Goal: Task Accomplishment & Management: Manage account settings

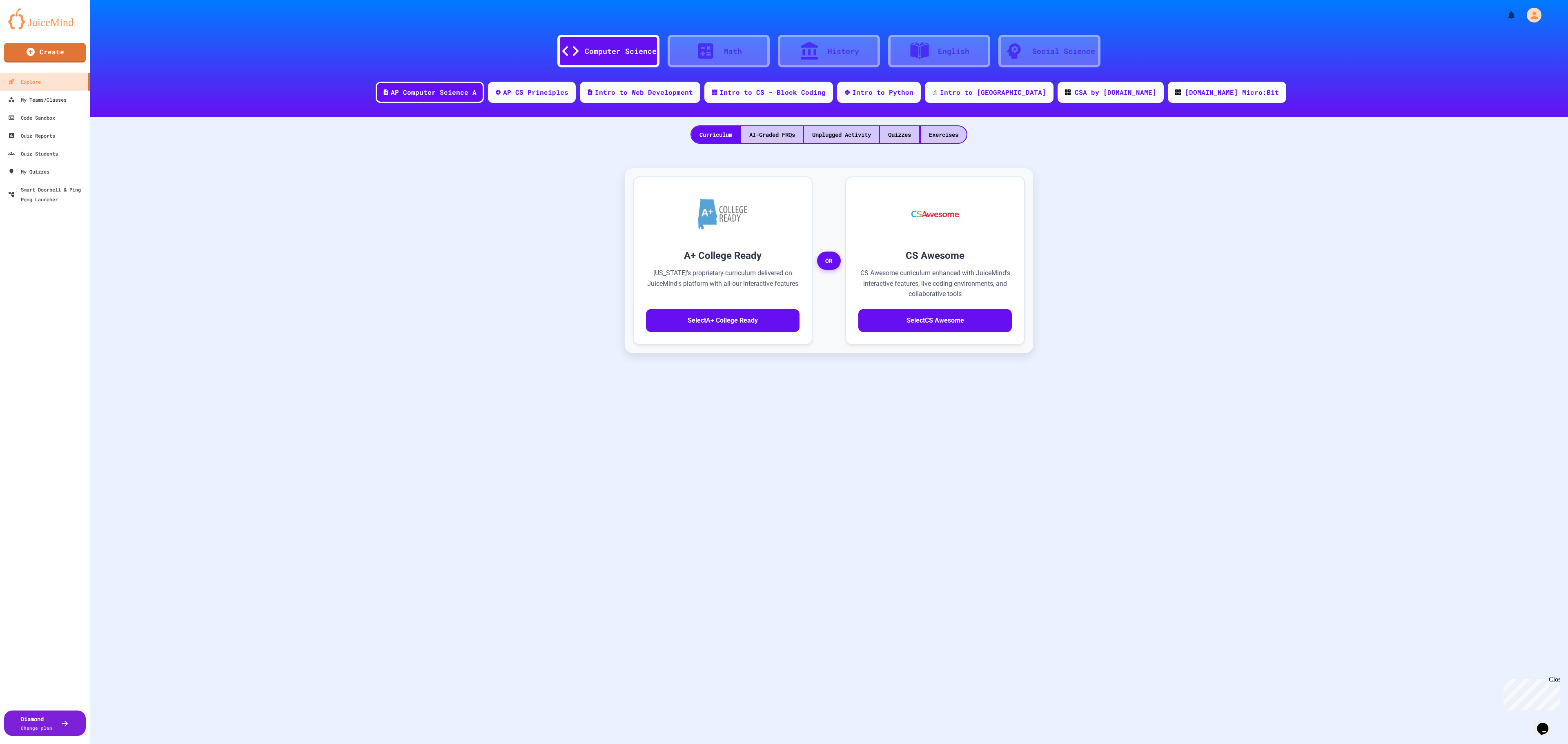
click at [552, 578] on div "Computer Science Math History English Social Science AP Computer Science A AP C…" at bounding box center [829, 372] width 1479 height 744
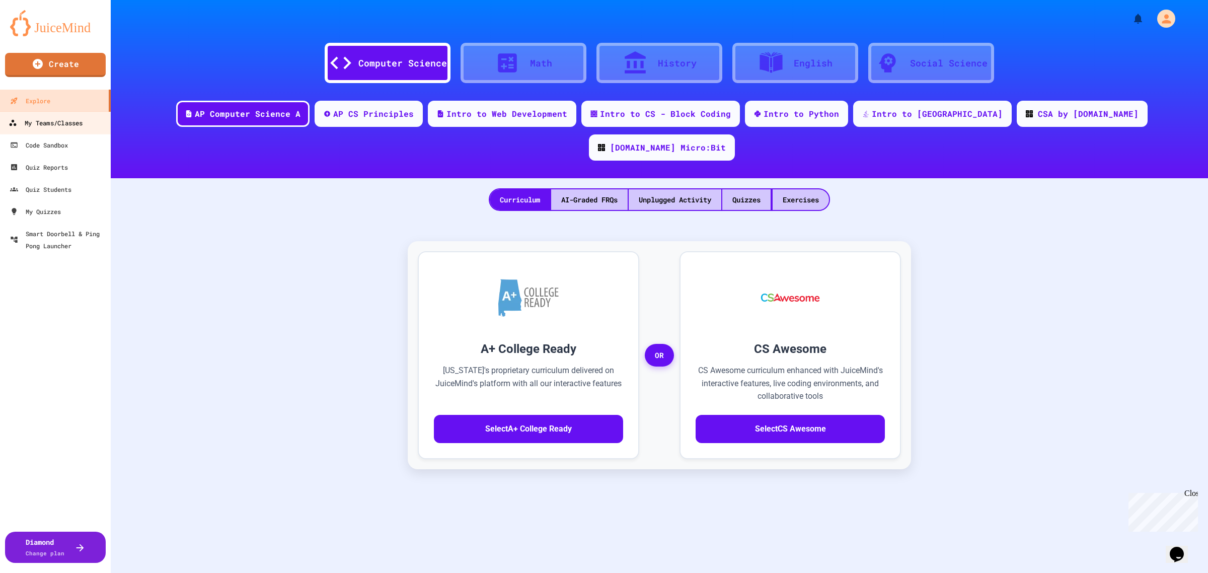
click at [56, 119] on div "My Teams/Classes" at bounding box center [46, 123] width 74 height 13
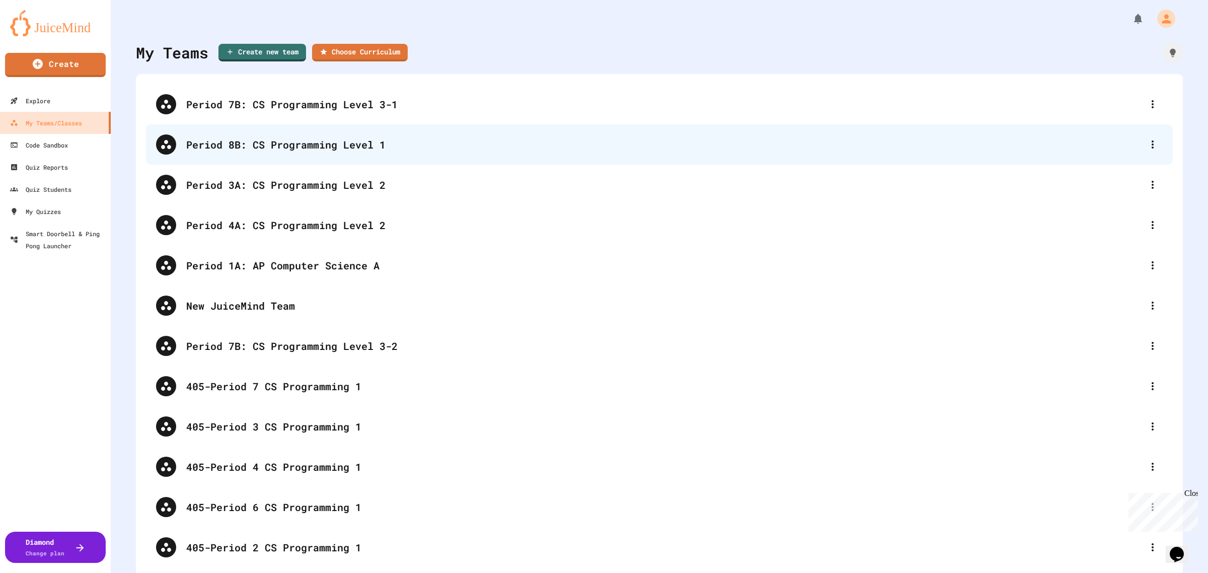
click at [272, 144] on div "Period 8B: CS Programming Level 1" at bounding box center [664, 144] width 957 height 15
click at [325, 137] on div "Period 8B: CS Programming Level 1" at bounding box center [664, 144] width 957 height 15
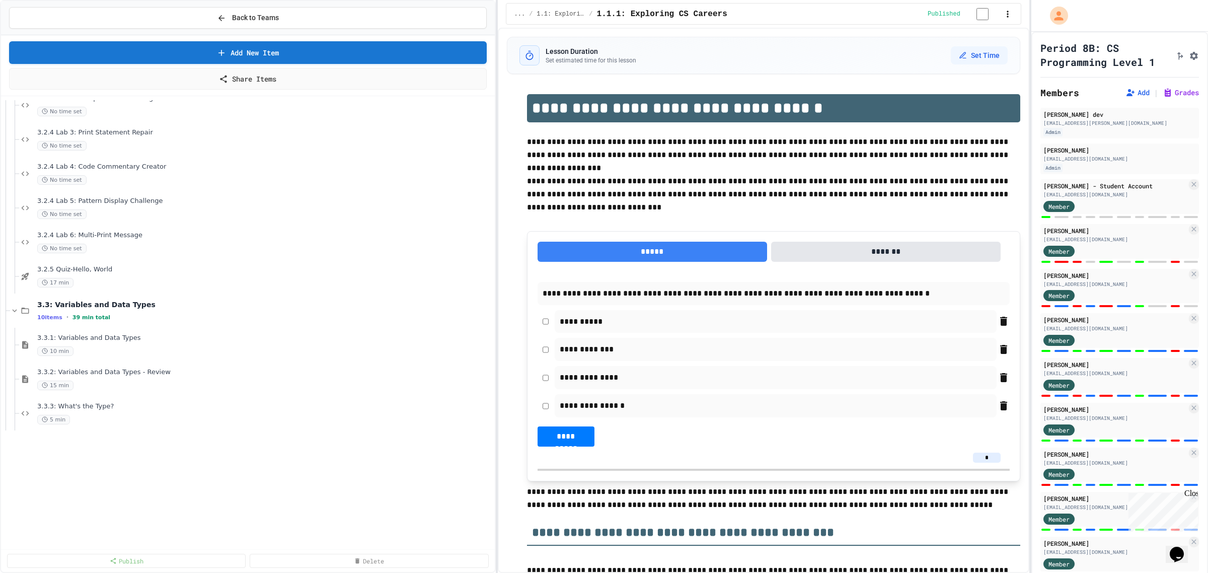
scroll to position [504, 0]
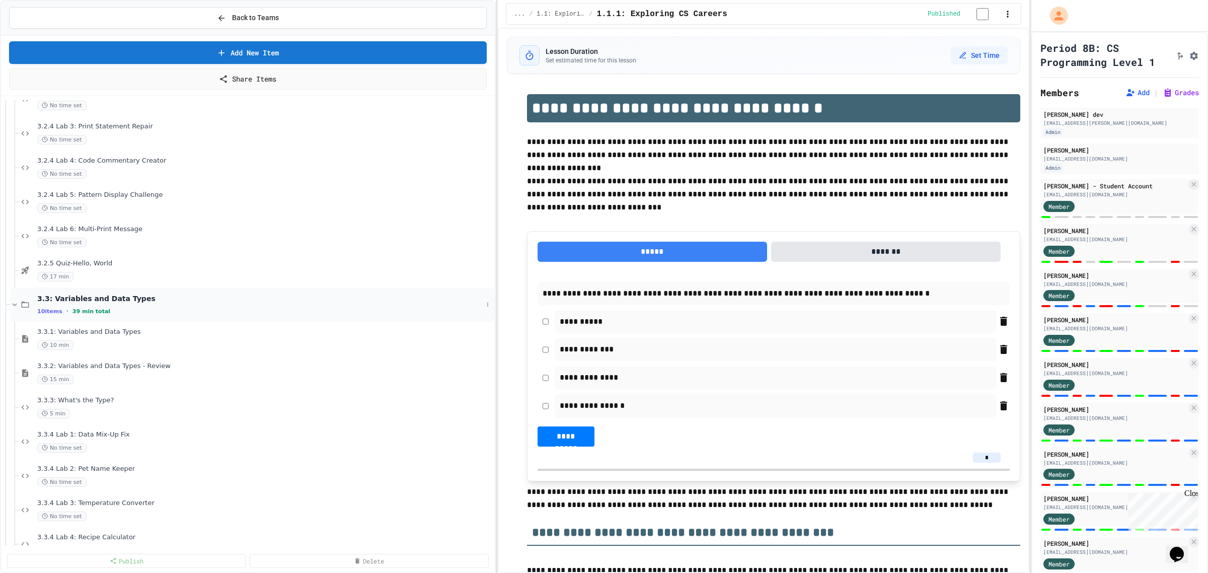
click at [87, 300] on span "3.3: Variables and Data Types" at bounding box center [260, 298] width 446 height 9
click at [22, 338] on icon at bounding box center [25, 338] width 12 height 9
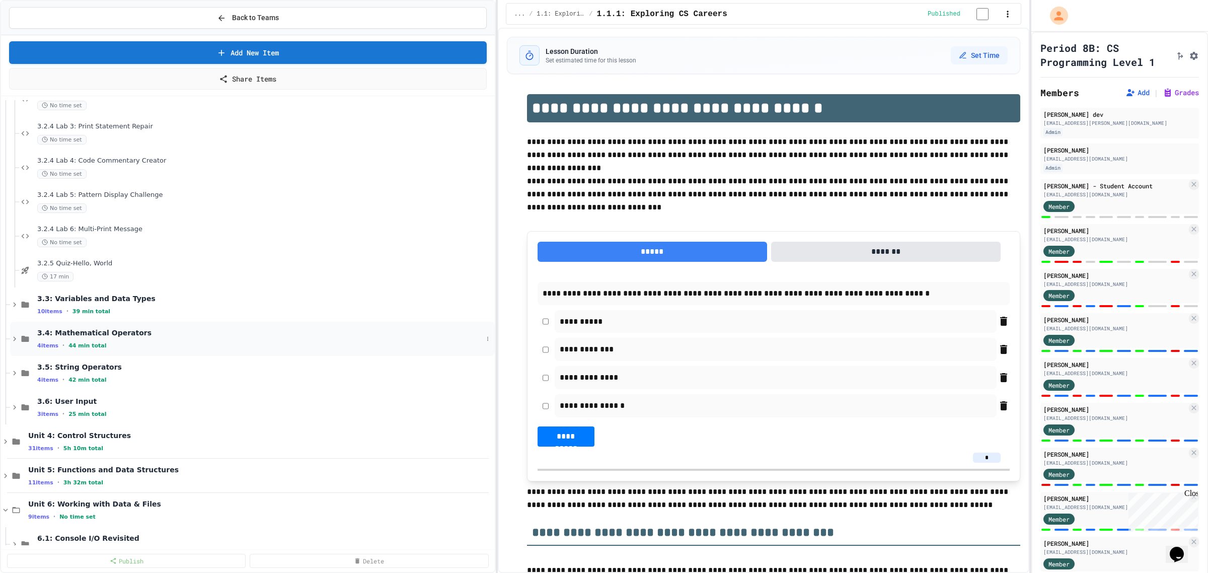
click at [68, 338] on div "3.4: Mathematical Operators 4 items • 44 min total" at bounding box center [260, 338] width 446 height 21
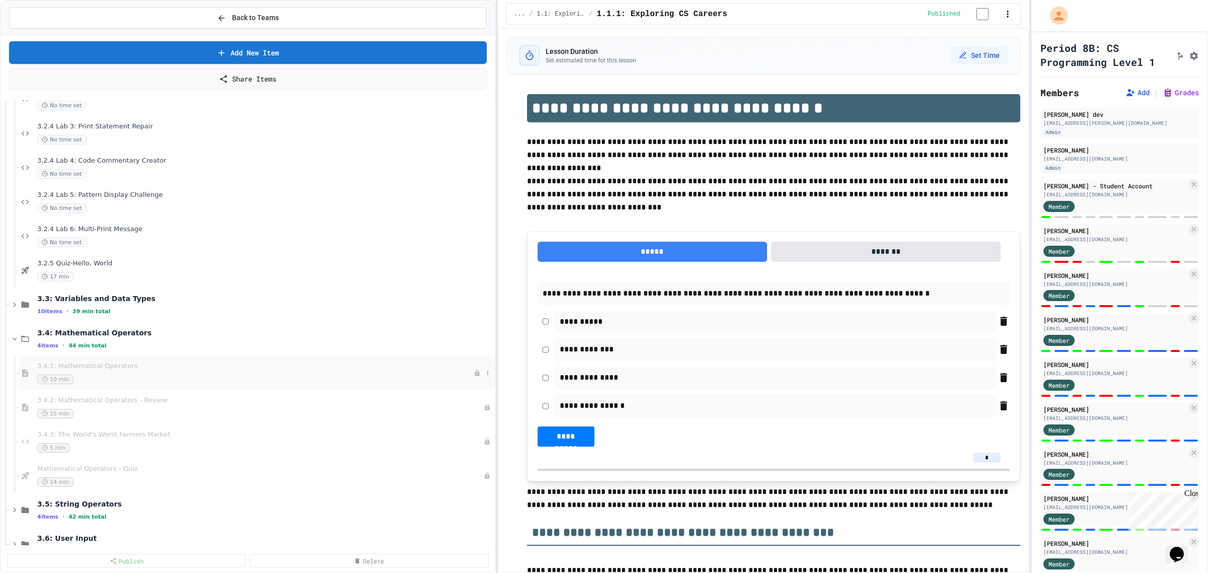
click at [62, 371] on div "3.4.1: Mathematical Operators 10 min" at bounding box center [255, 373] width 437 height 22
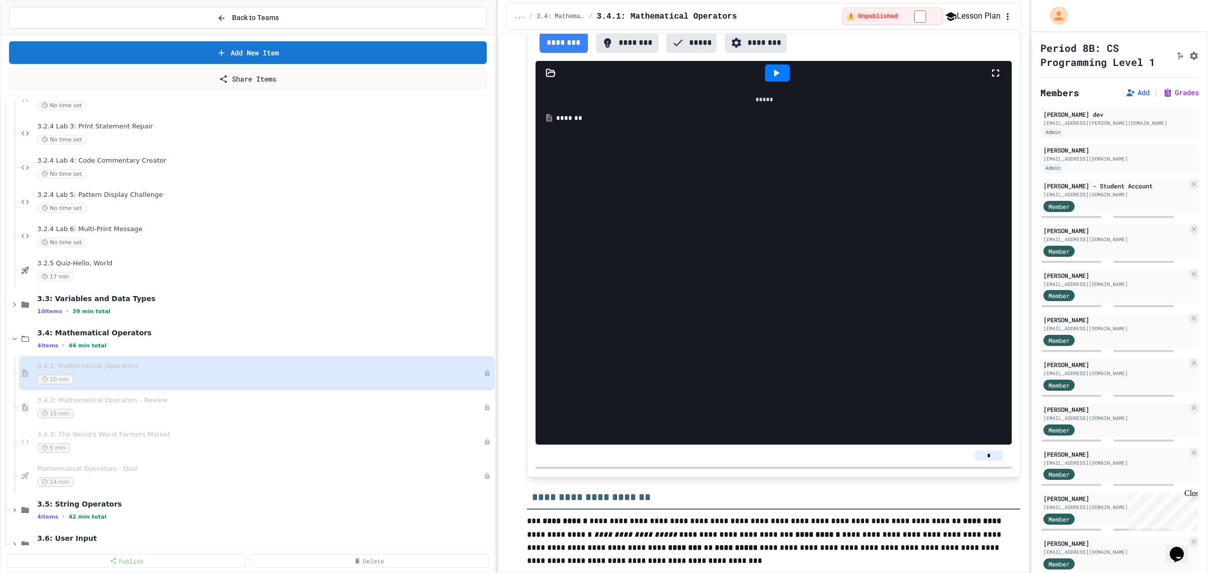
scroll to position [4028, 0]
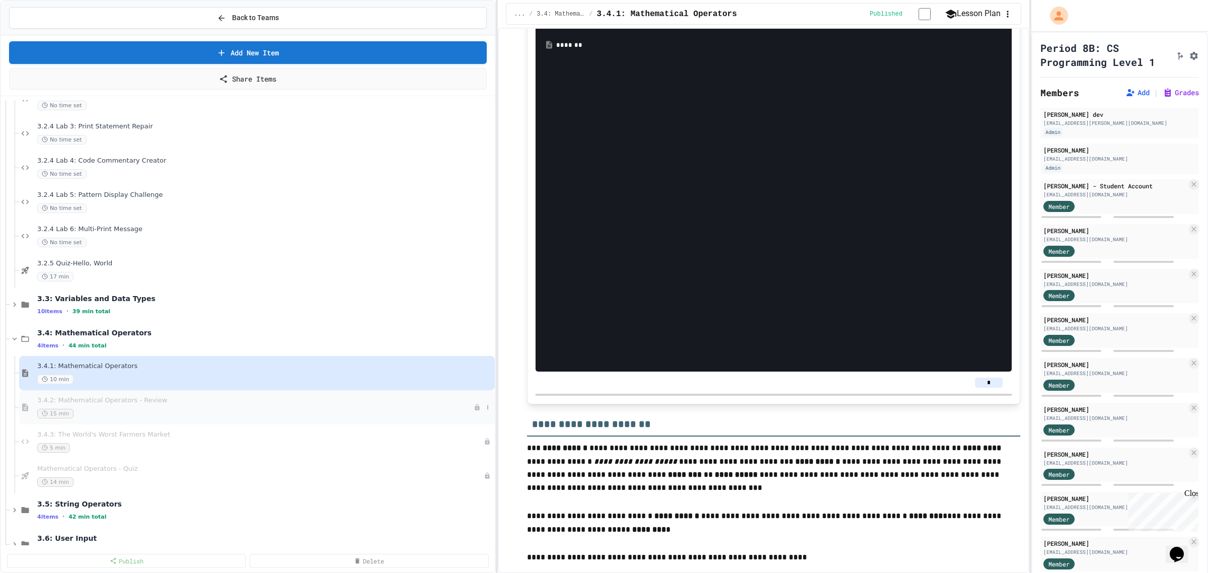
click at [87, 407] on div "3.4.2: Mathematical Operators - Review 15 min" at bounding box center [255, 407] width 437 height 22
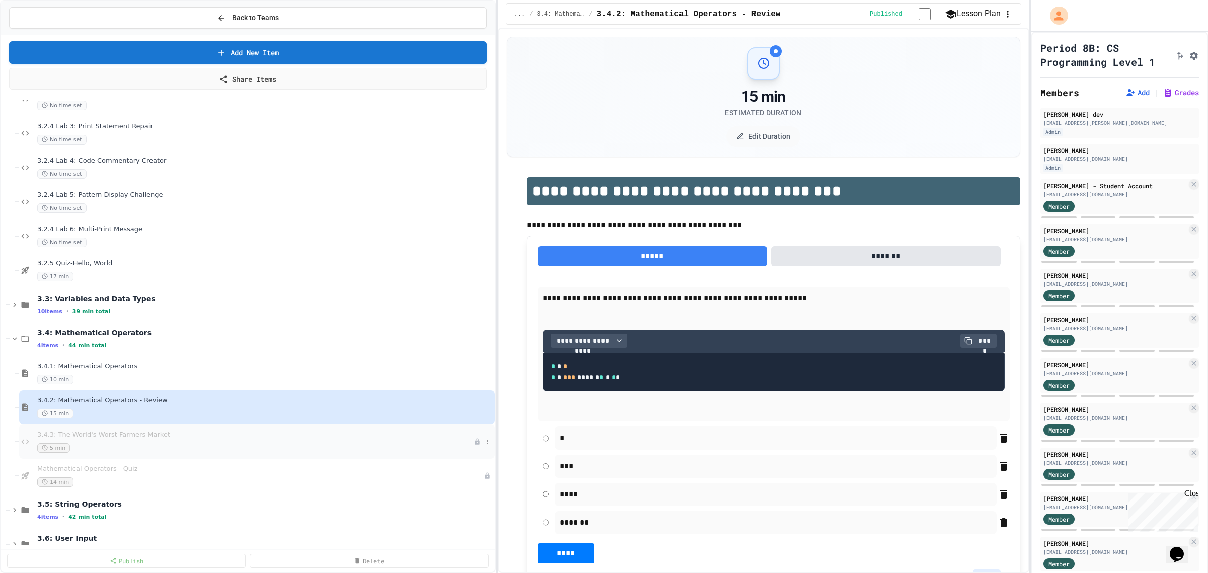
click at [94, 439] on span "3.4.3: The World's Worst Farmers Market" at bounding box center [255, 435] width 437 height 9
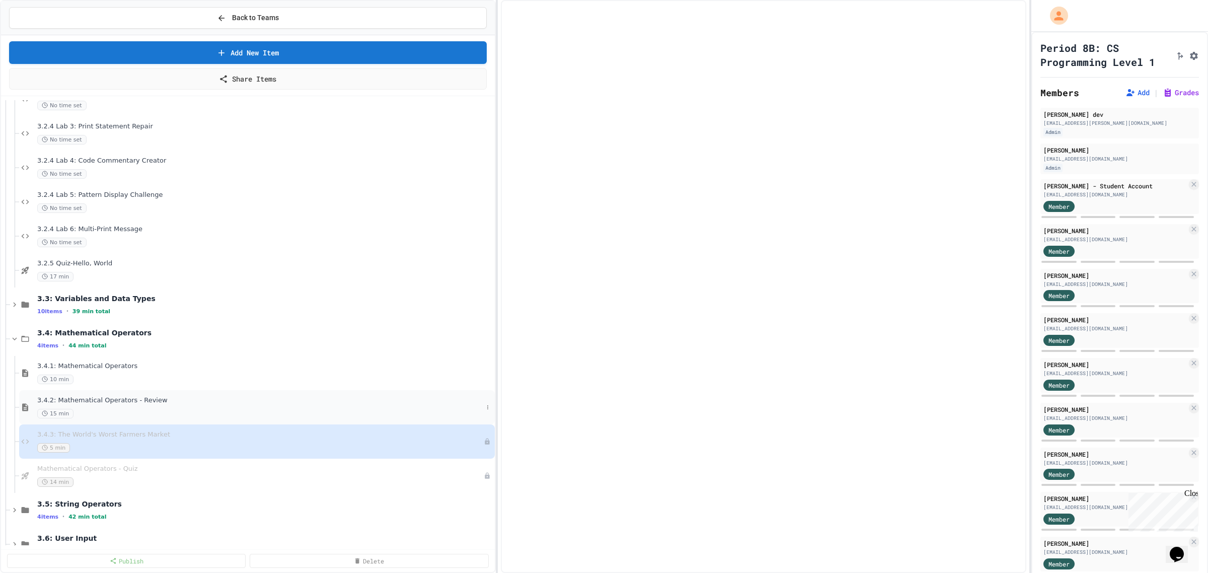
select select "*******"
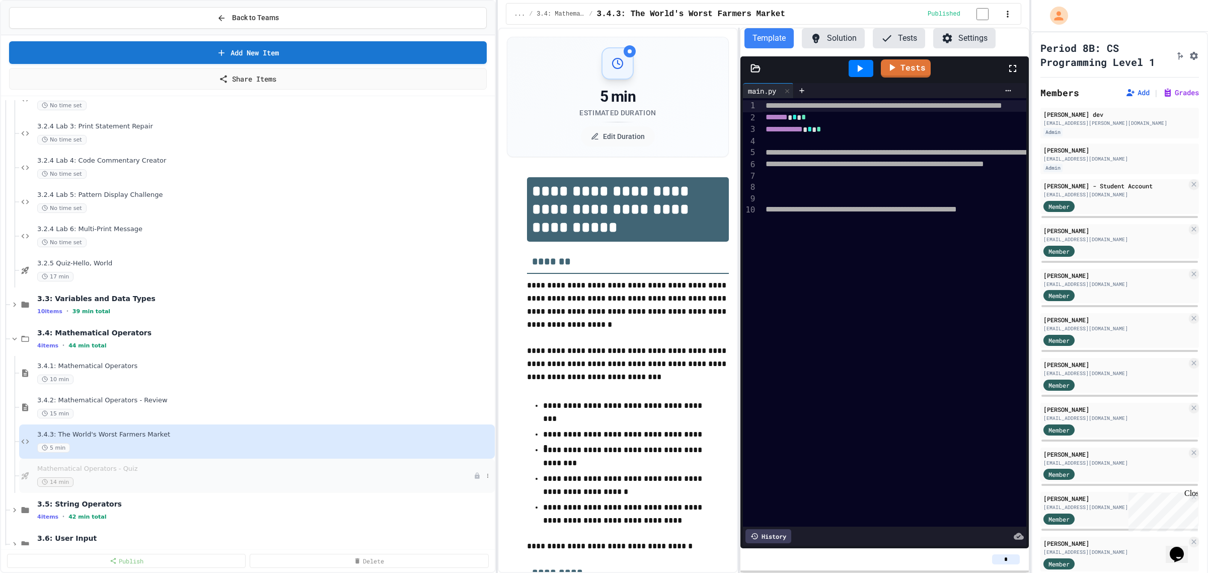
click at [94, 467] on span "Mathematical Operators - Quiz" at bounding box center [255, 469] width 437 height 9
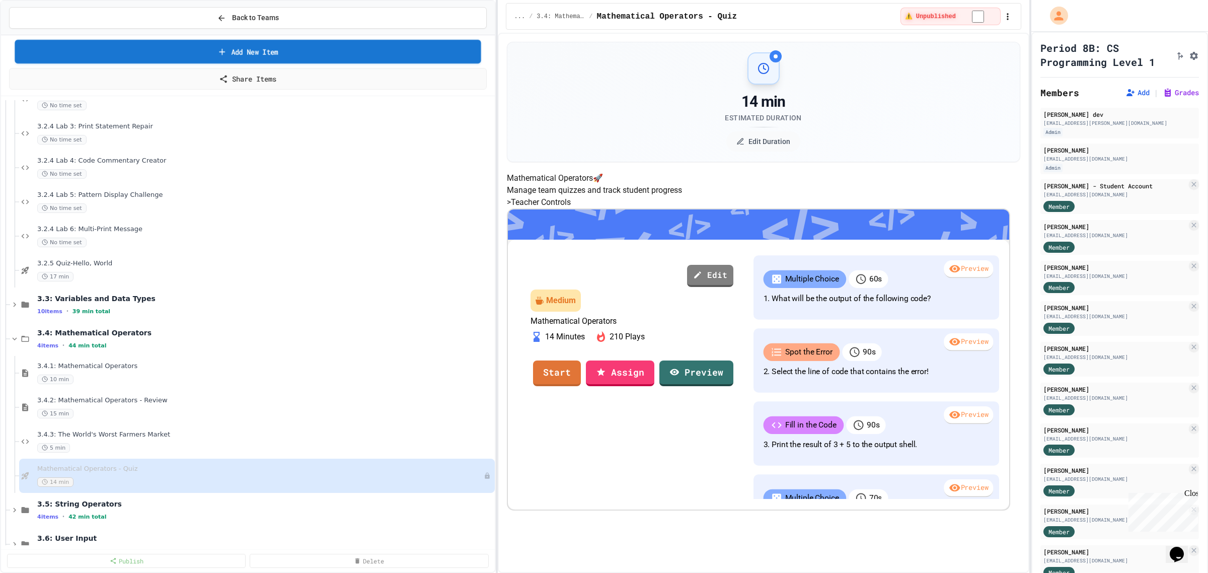
click at [301, 51] on link "Add New Item" at bounding box center [248, 52] width 466 height 24
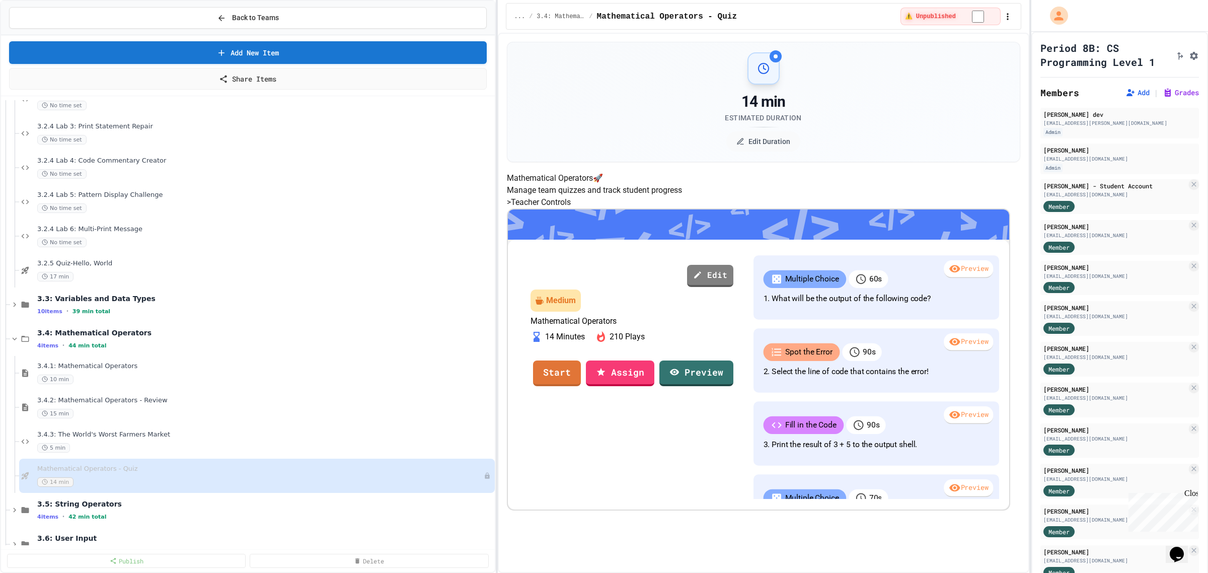
select select "**********"
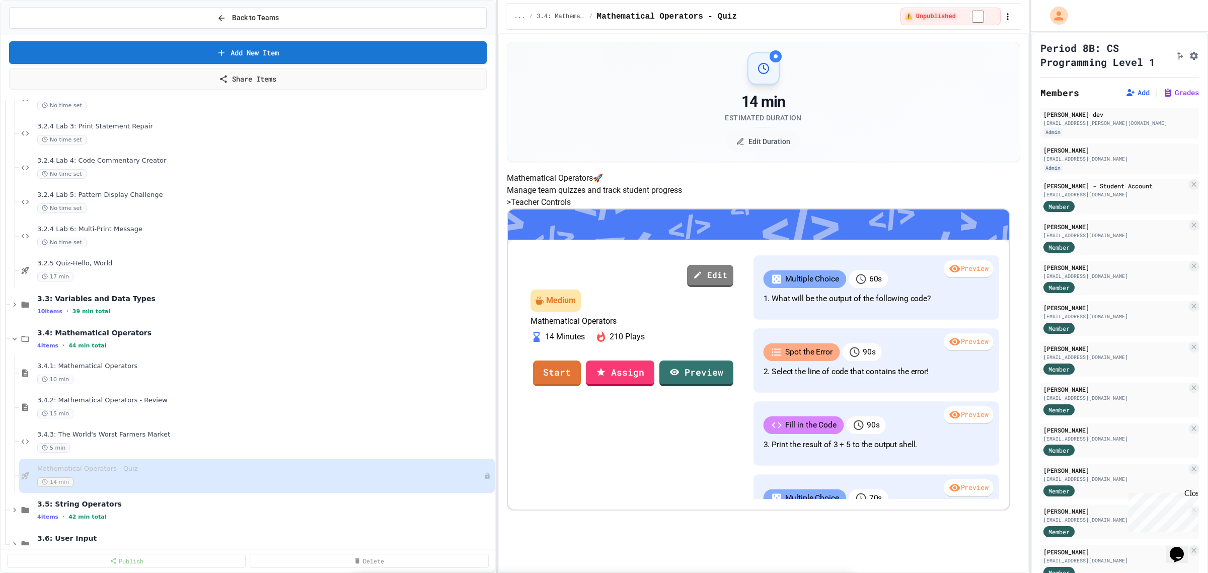
scroll to position [315, 0]
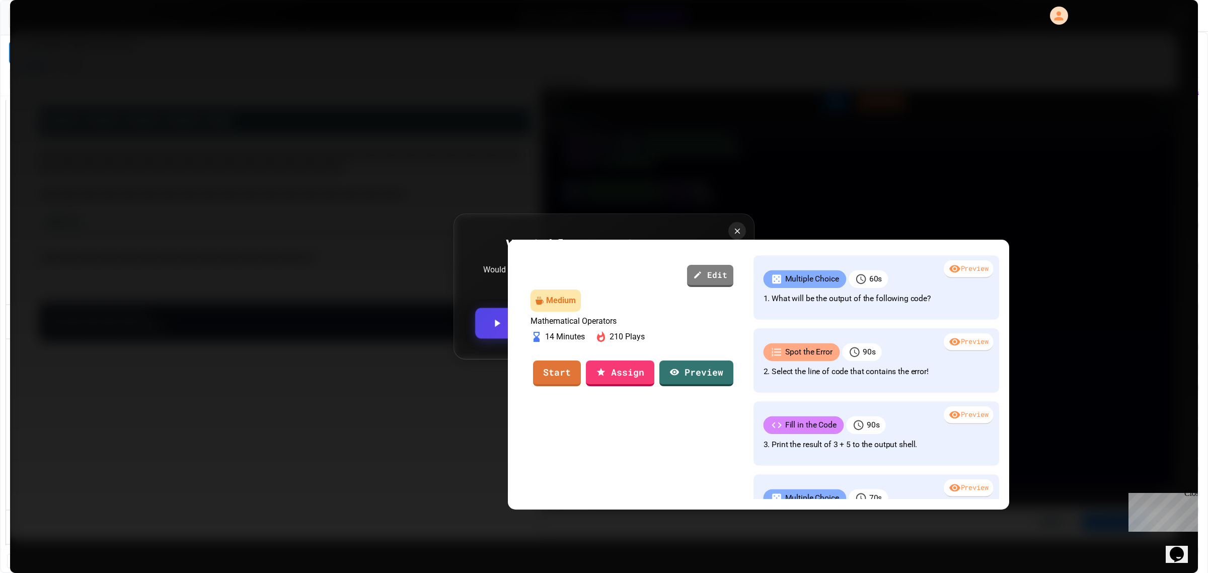
click at [530, 318] on link "Assign to Class" at bounding box center [539, 323] width 128 height 31
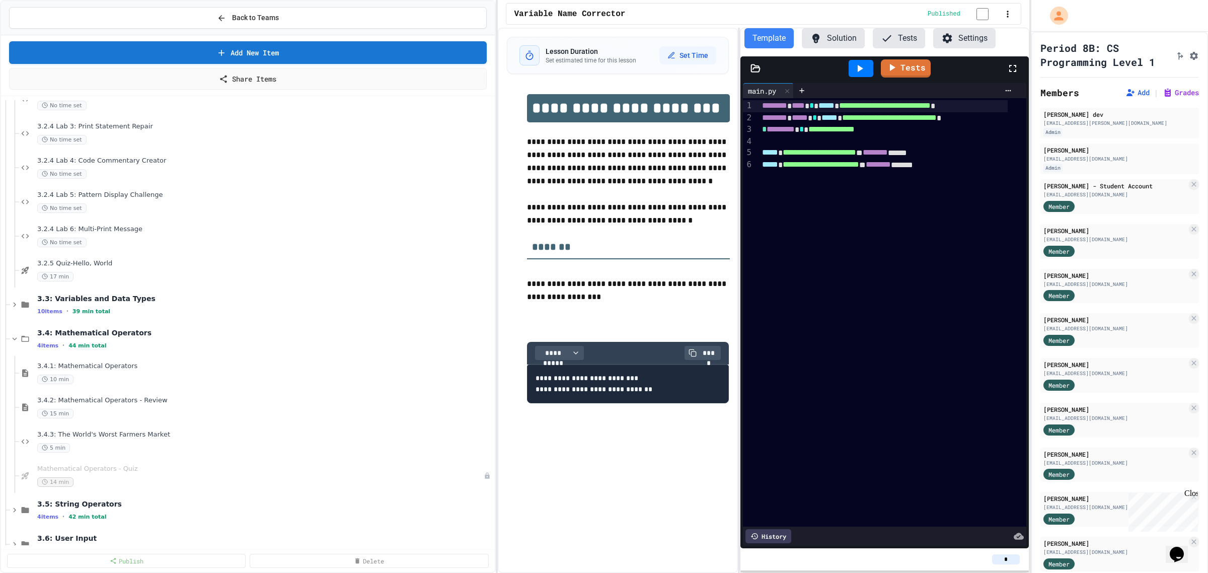
drag, startPoint x: 1015, startPoint y: 557, endPoint x: 973, endPoint y: 559, distance: 41.8
click at [973, 559] on div "*" at bounding box center [885, 559] width 272 height 10
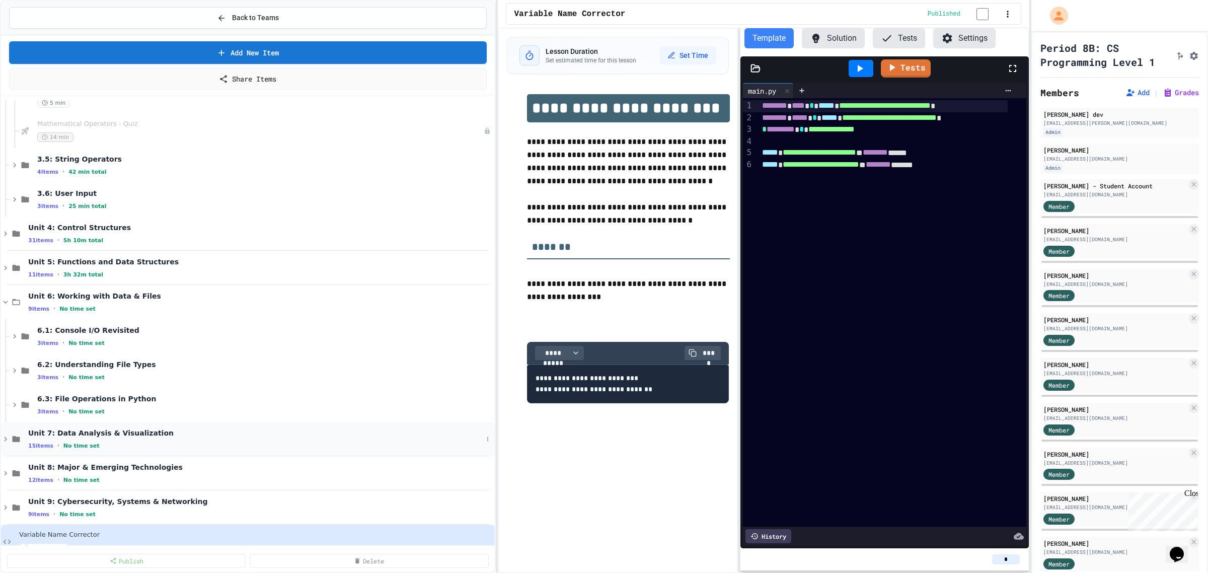
scroll to position [868, 0]
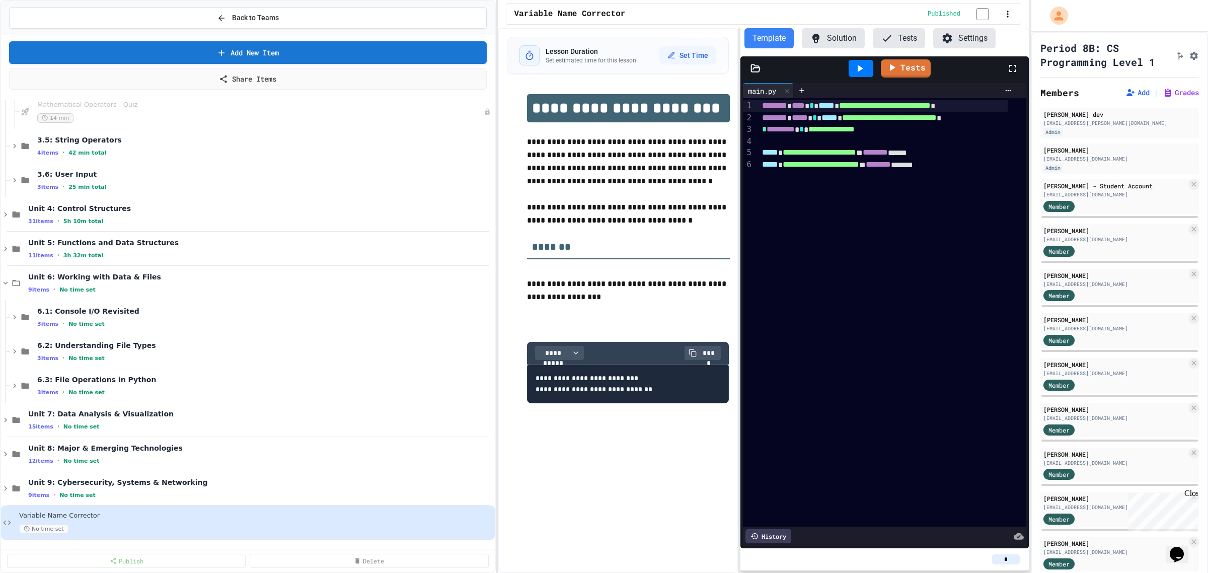
type input "*"
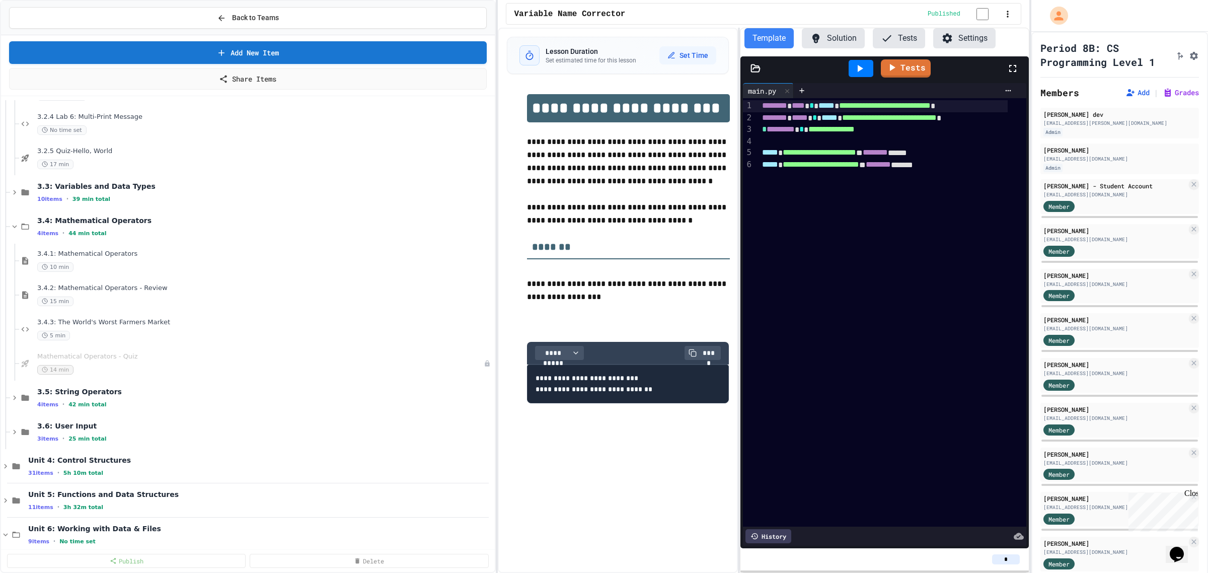
scroll to position [553, 0]
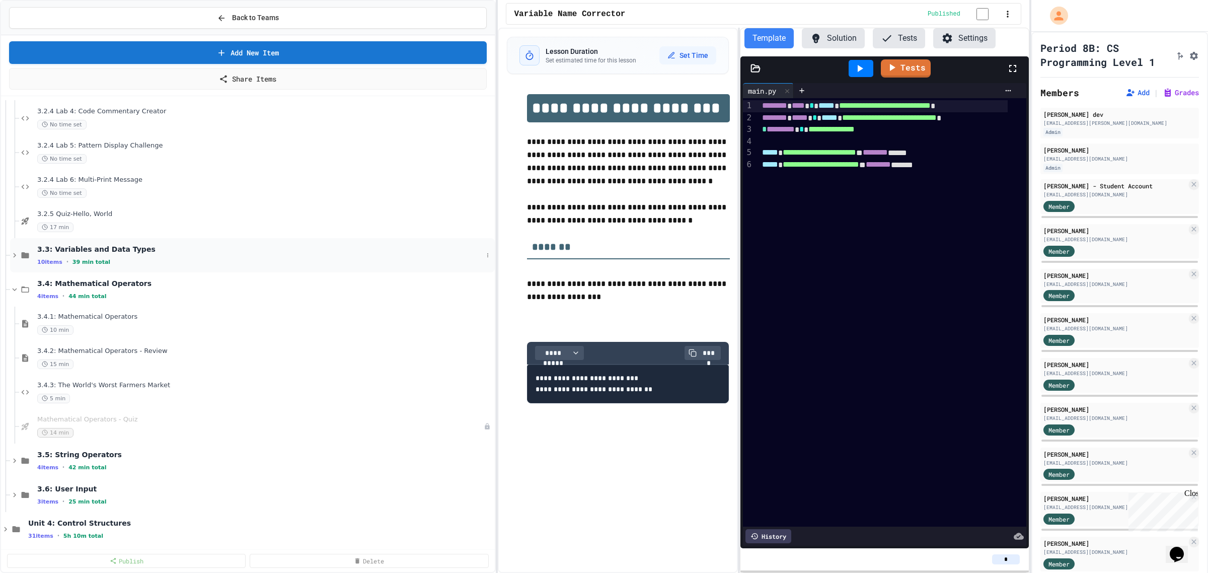
click at [16, 253] on icon at bounding box center [14, 255] width 9 height 9
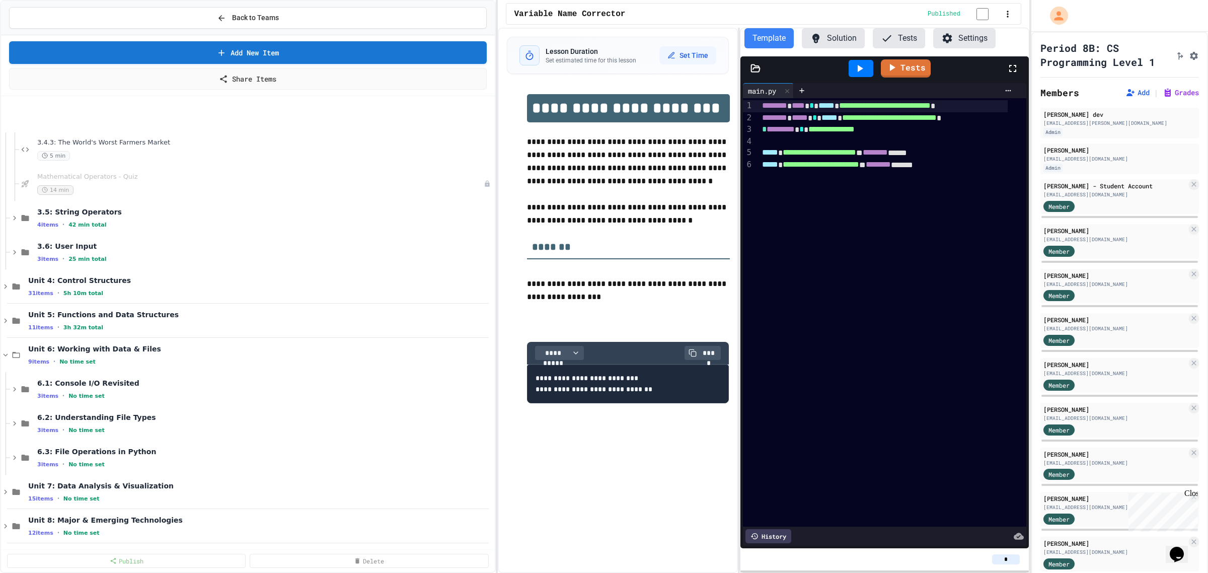
scroll to position [1210, 0]
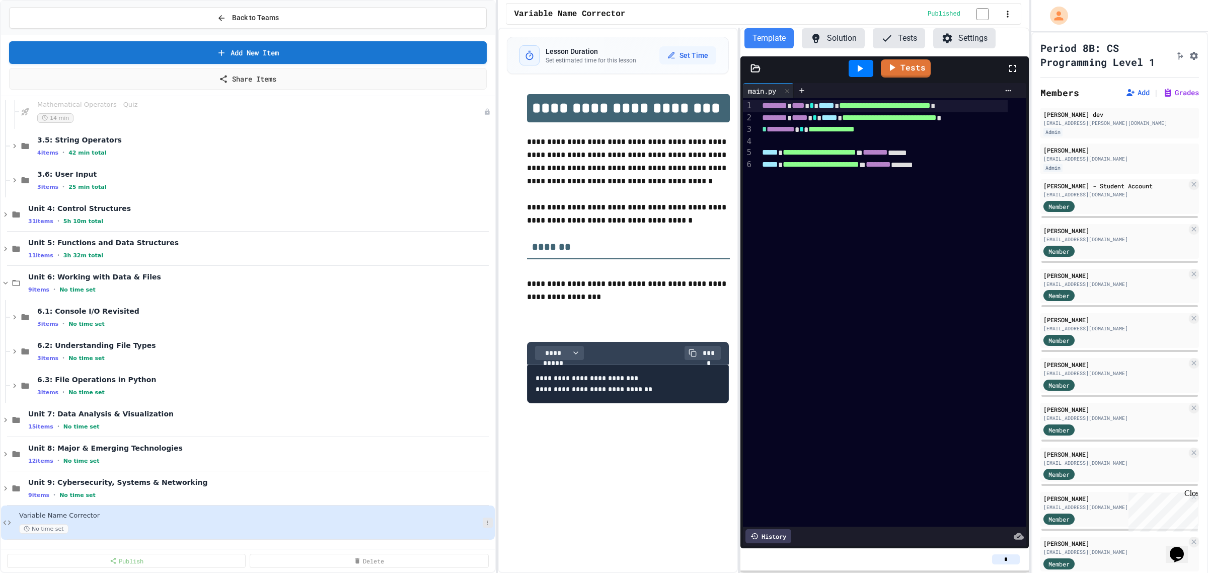
click at [485, 524] on icon at bounding box center [488, 523] width 6 height 6
click at [448, 521] on button "Delete" at bounding box center [459, 515] width 78 height 18
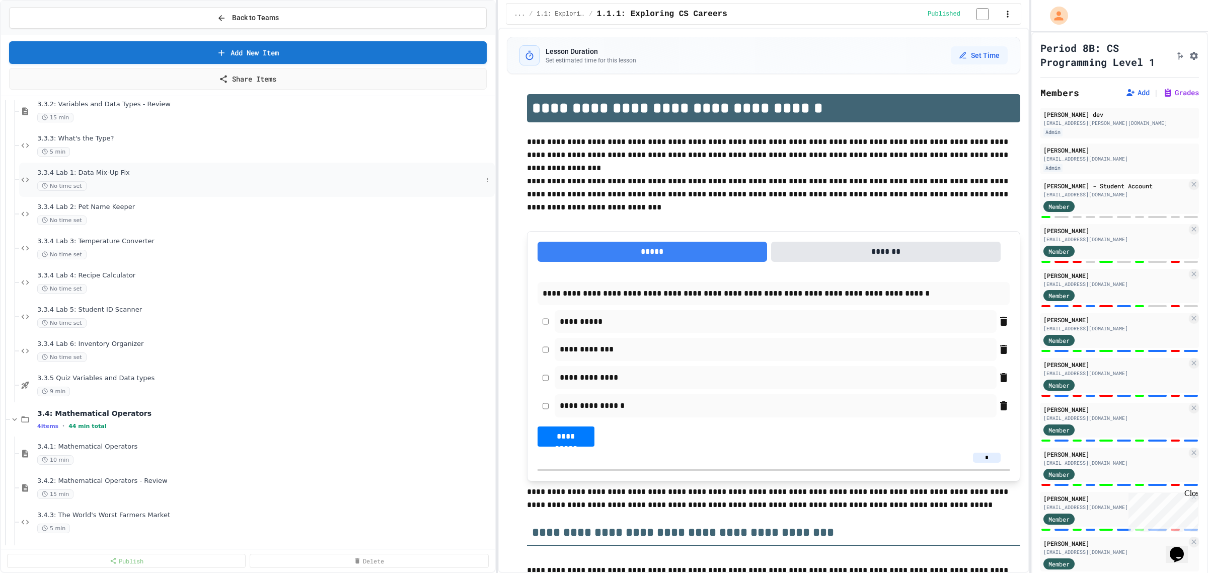
scroll to position [736, 0]
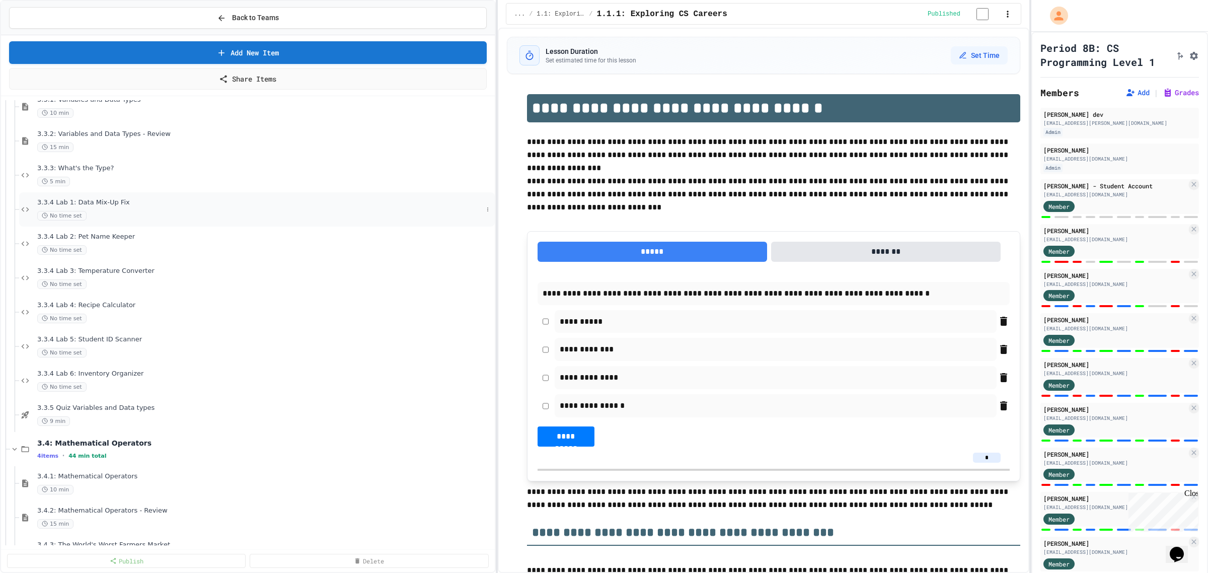
click at [86, 199] on span "3.3.4 Lab 1: Data Mix-Up Fix" at bounding box center [260, 202] width 446 height 9
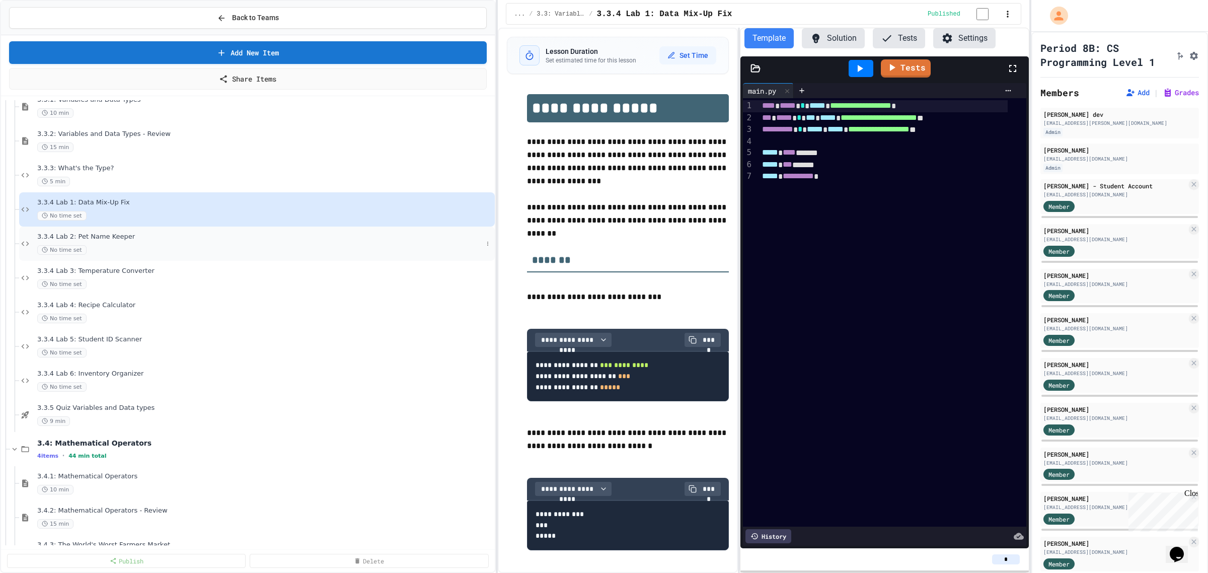
click at [84, 234] on span "3.3.4 Lab 2: Pet Name Keeper" at bounding box center [260, 237] width 446 height 9
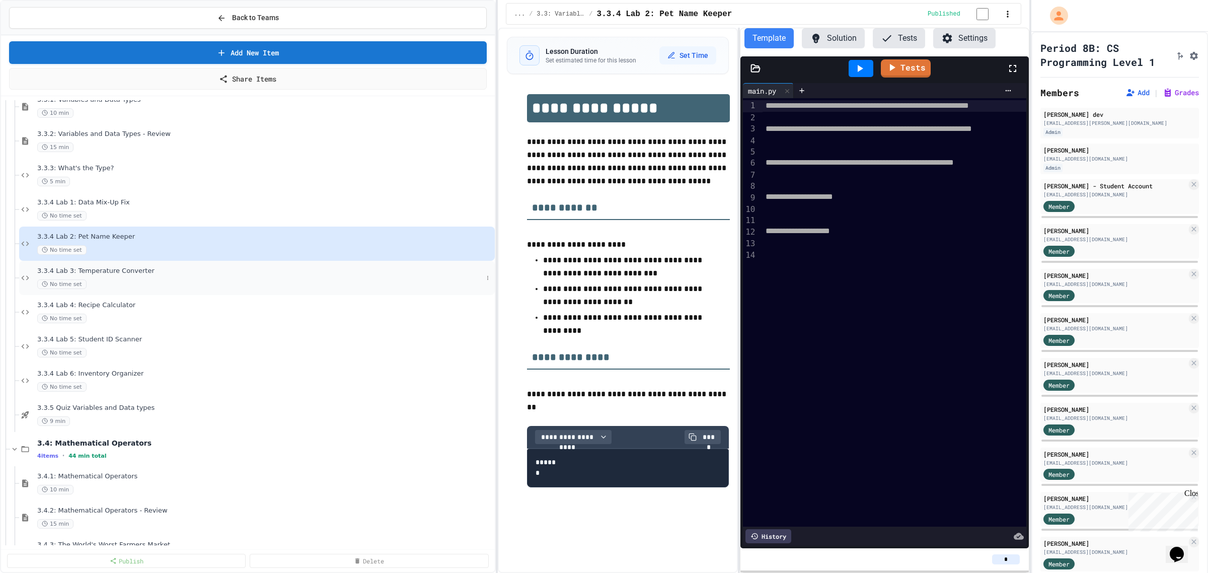
click at [94, 276] on div "3.3.4 Lab 3: Temperature Converter No time set" at bounding box center [260, 278] width 446 height 22
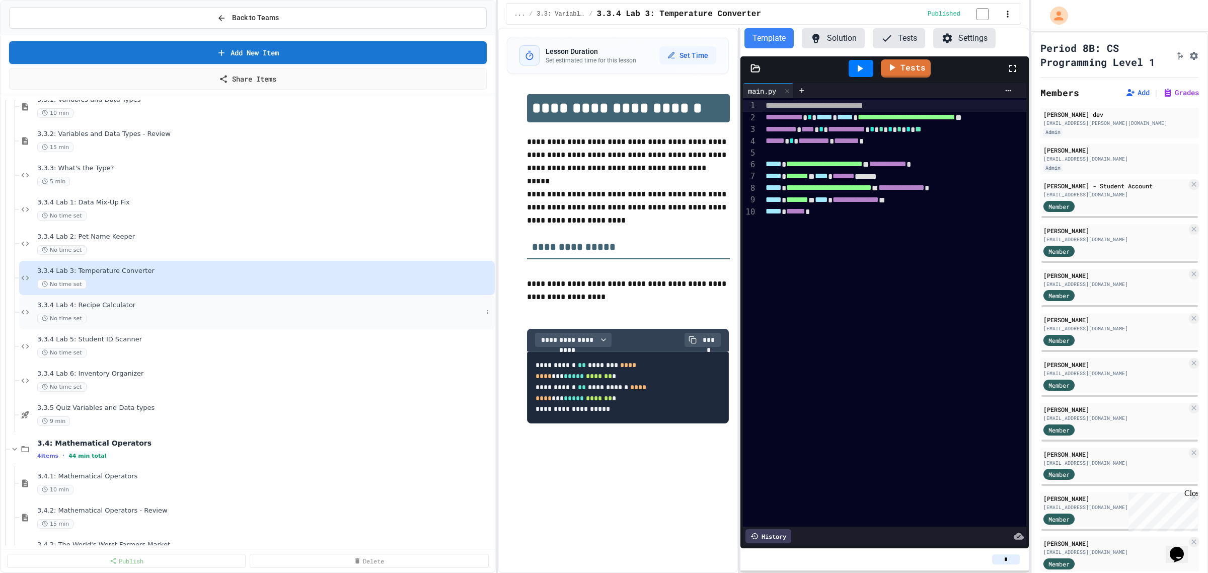
click at [107, 304] on span "3.3.4 Lab 4: Recipe Calculator" at bounding box center [260, 305] width 446 height 9
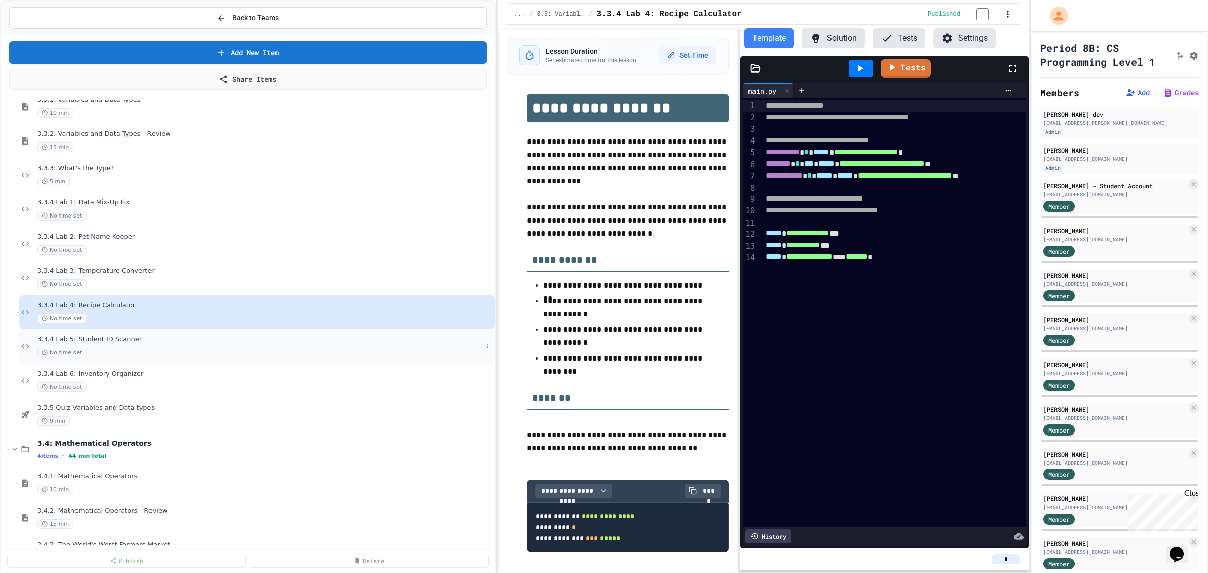
click at [106, 336] on span "3.3.4 Lab 5: Student ID Scanner" at bounding box center [260, 339] width 446 height 9
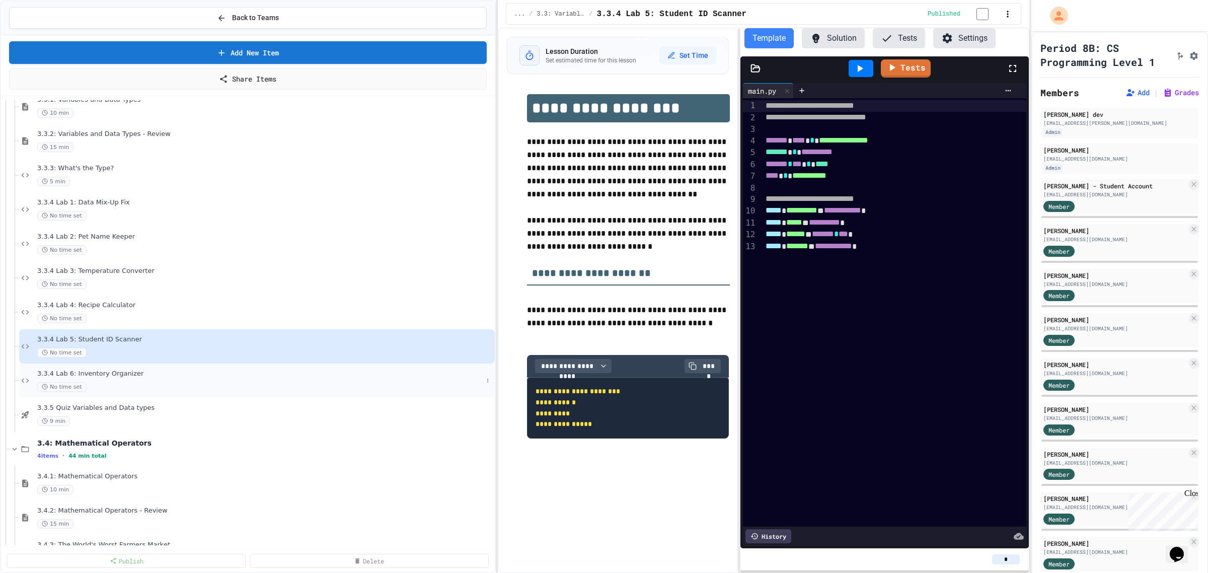
click at [112, 381] on div "3.3.4 Lab 6: Inventory Organizer No time set" at bounding box center [260, 381] width 446 height 22
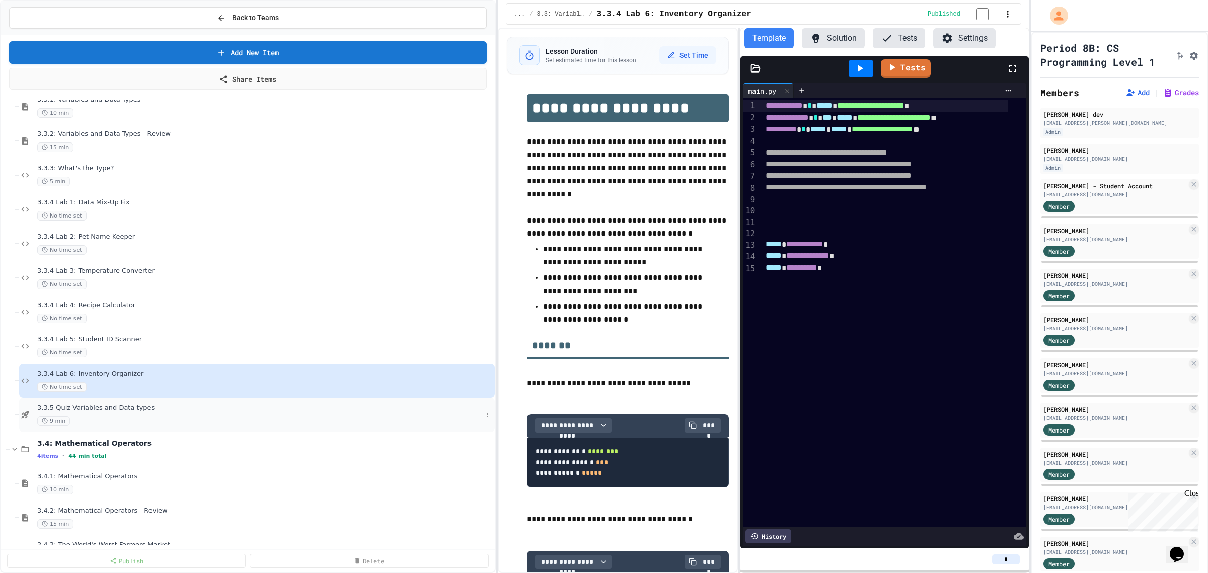
click at [114, 407] on span "3.3.5 Quiz Variables and Data types" at bounding box center [260, 408] width 446 height 9
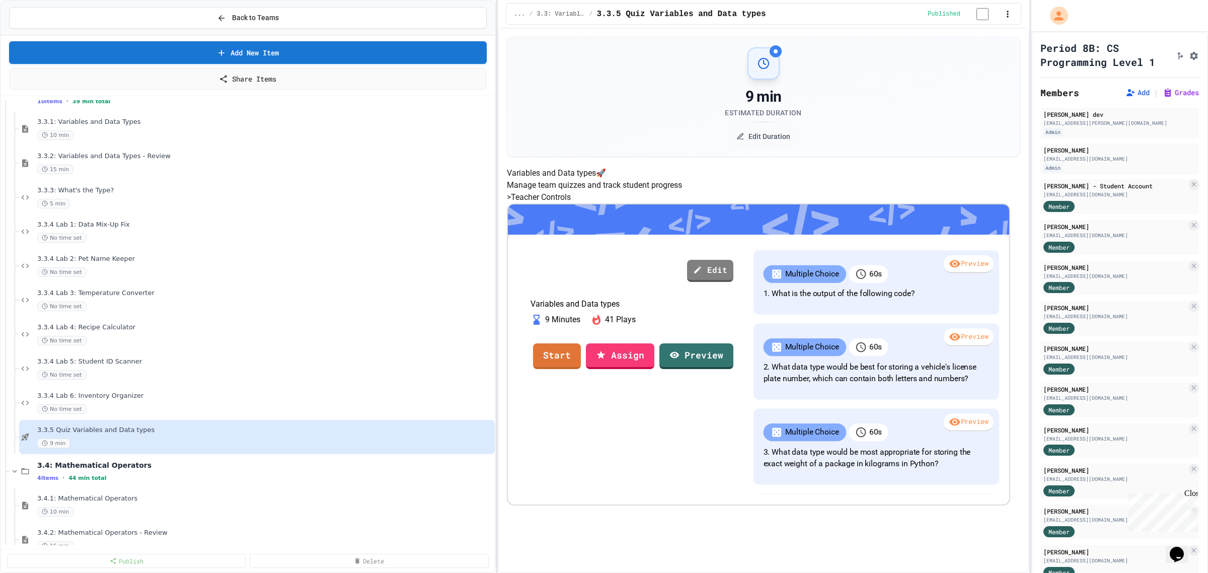
scroll to position [736, 0]
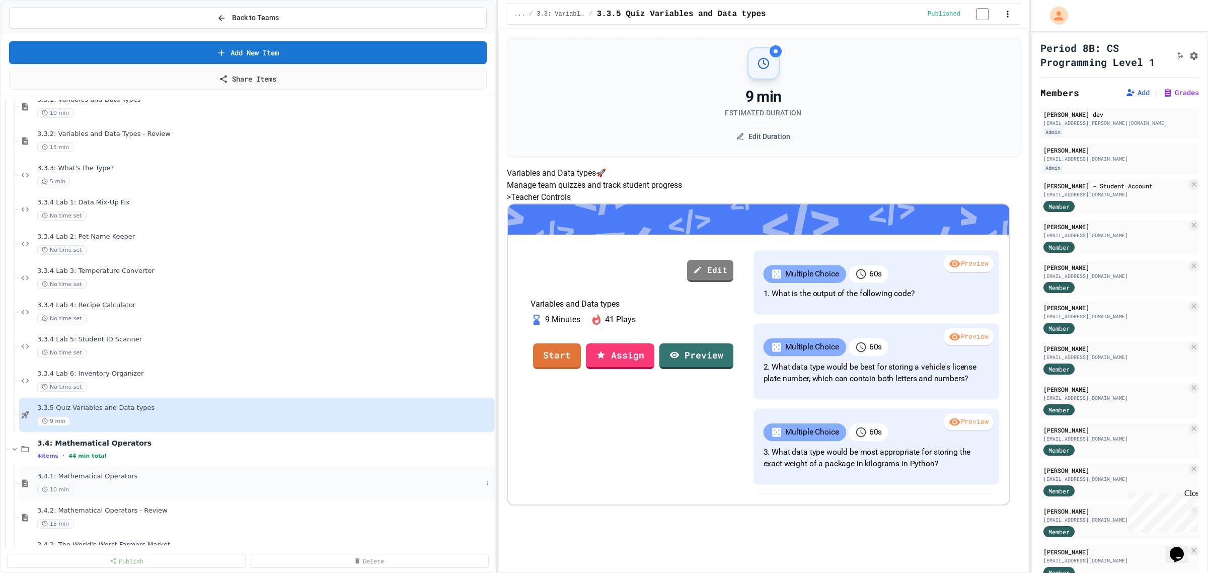
click at [79, 473] on span "3.4.1: Mathematical Operators" at bounding box center [260, 476] width 446 height 9
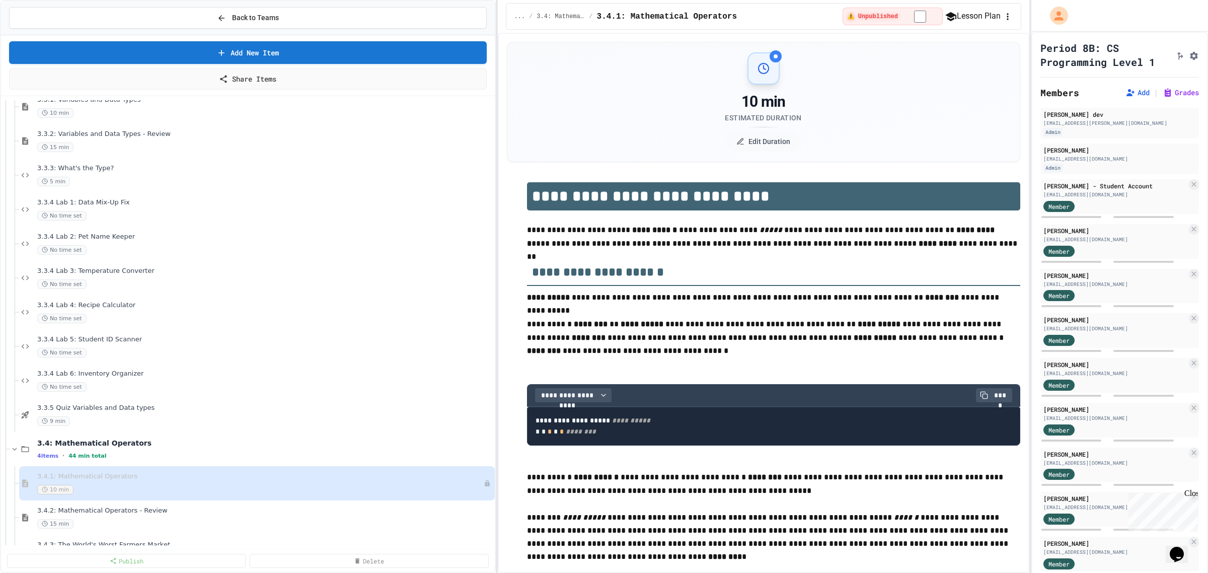
scroll to position [799, 0]
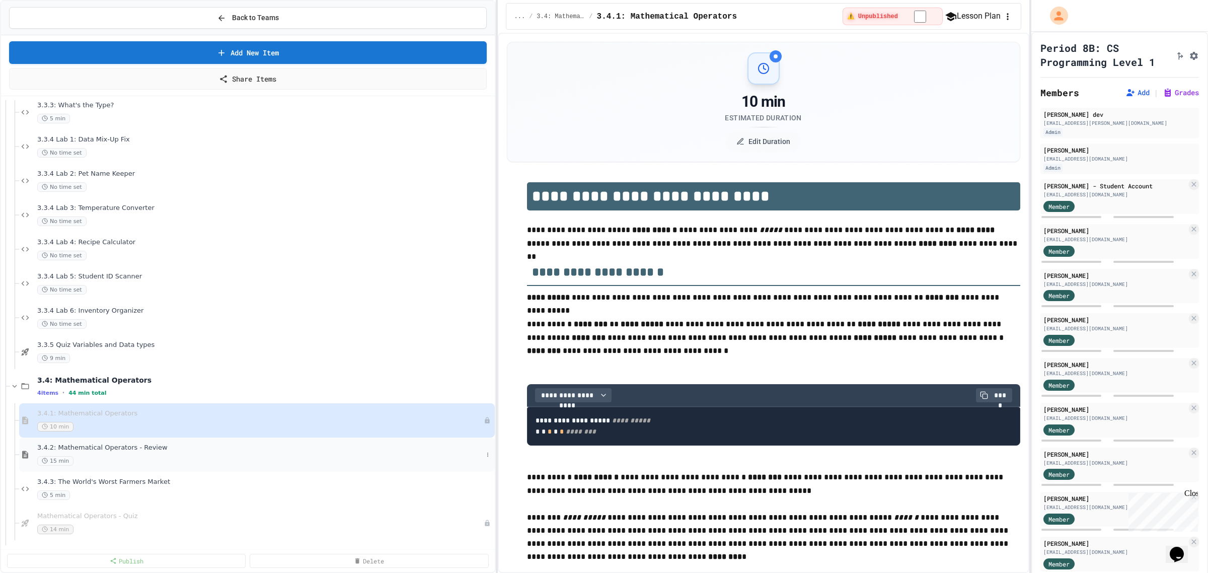
click at [164, 447] on span "3.4.2: Mathematical Operators - Review" at bounding box center [260, 448] width 446 height 9
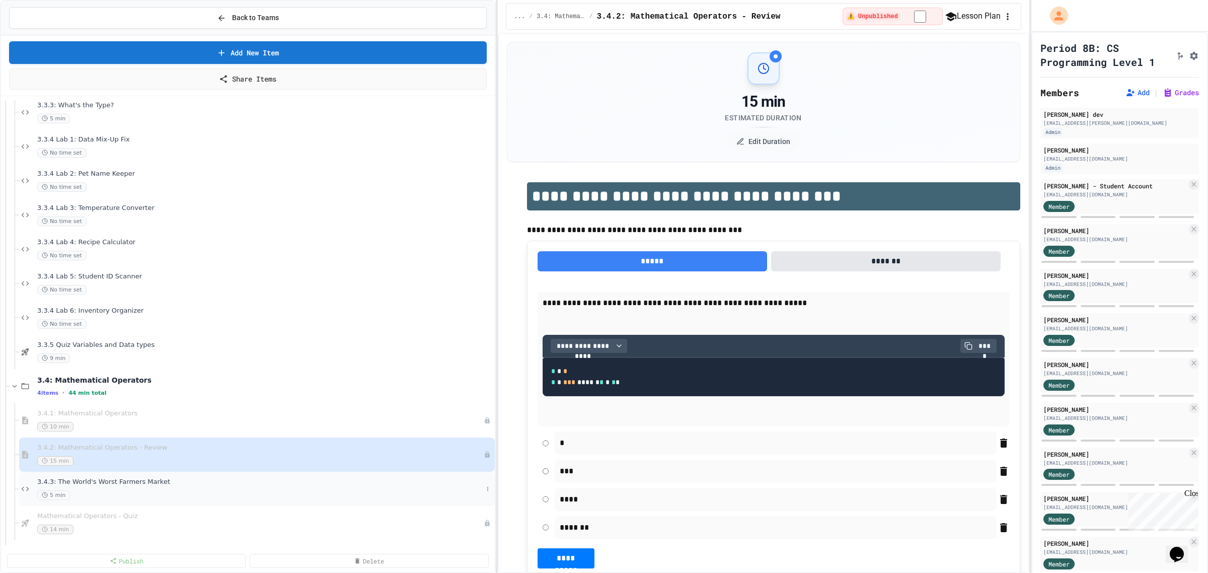
click at [175, 486] on span "3.4.3: The World's Worst Farmers Market" at bounding box center [260, 482] width 446 height 9
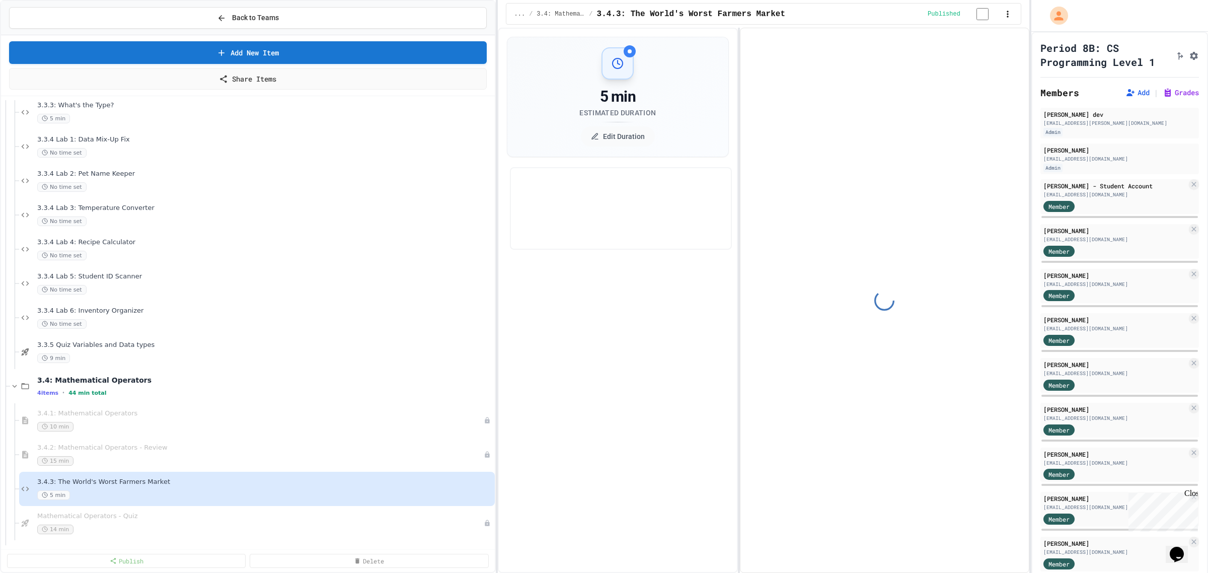
select select "*******"
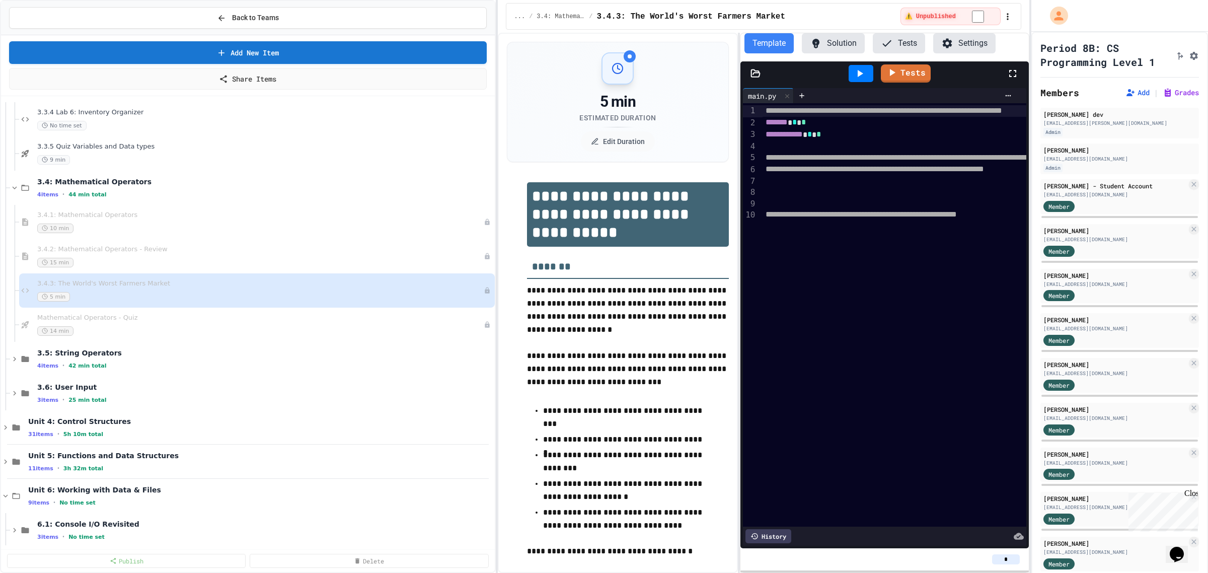
scroll to position [1050, 0]
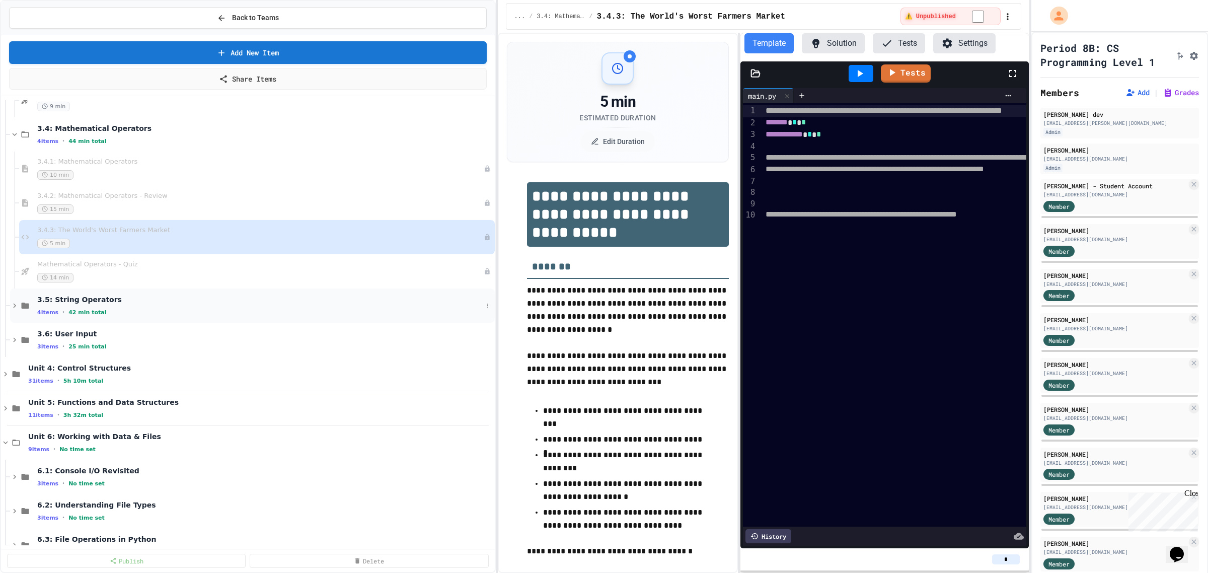
click at [63, 301] on span "3.5: String Operators" at bounding box center [260, 299] width 446 height 9
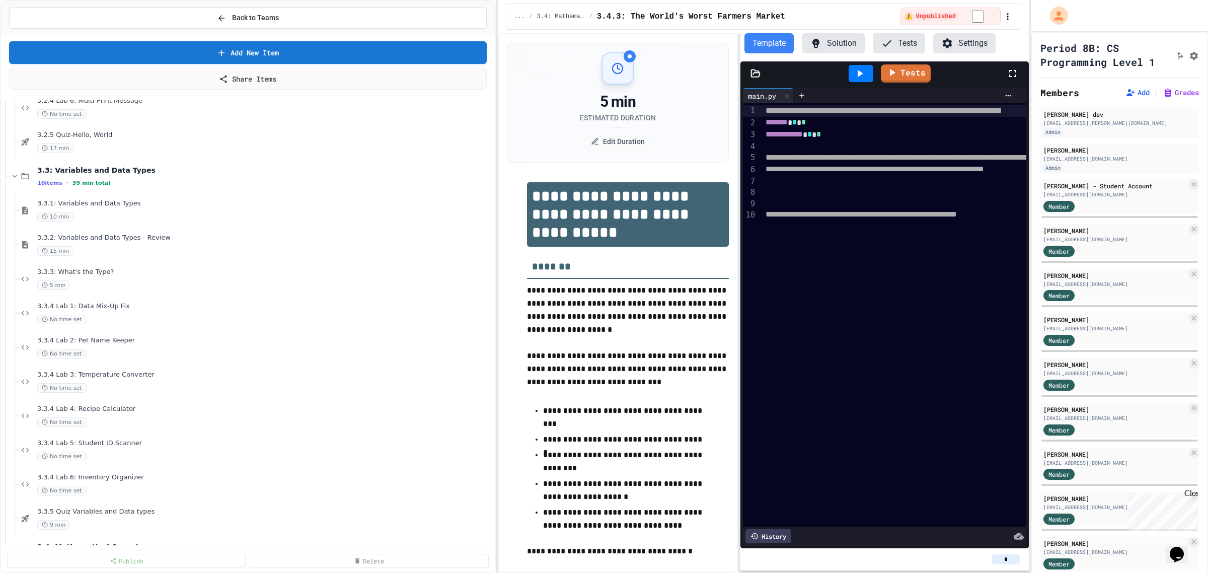
scroll to position [610, 0]
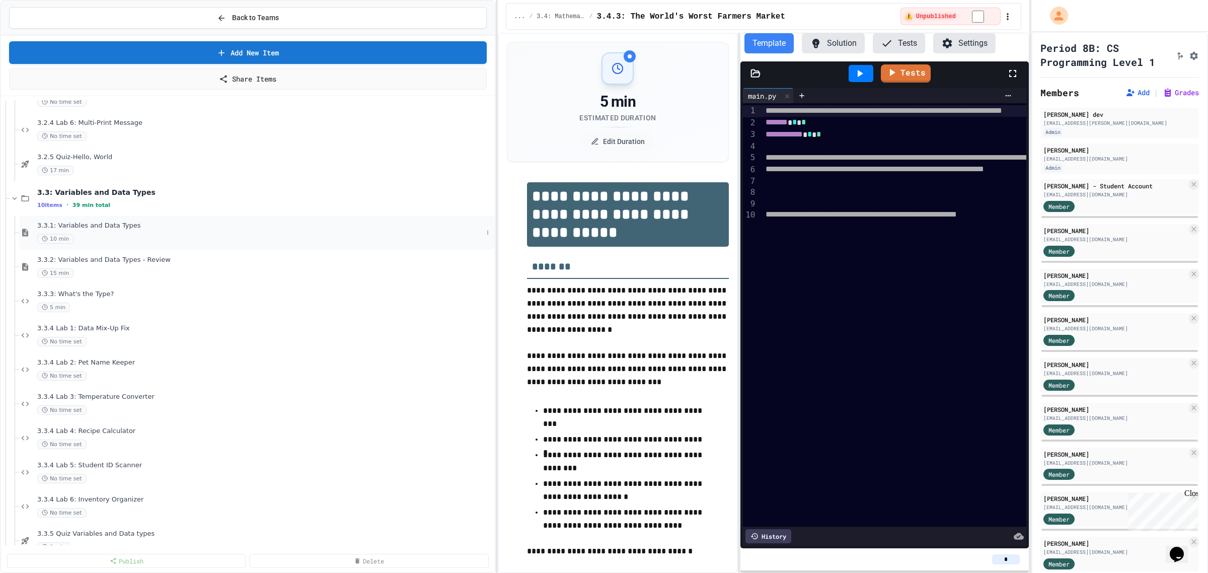
click at [78, 230] on span "3.3.1: Variables and Data Types" at bounding box center [260, 226] width 446 height 9
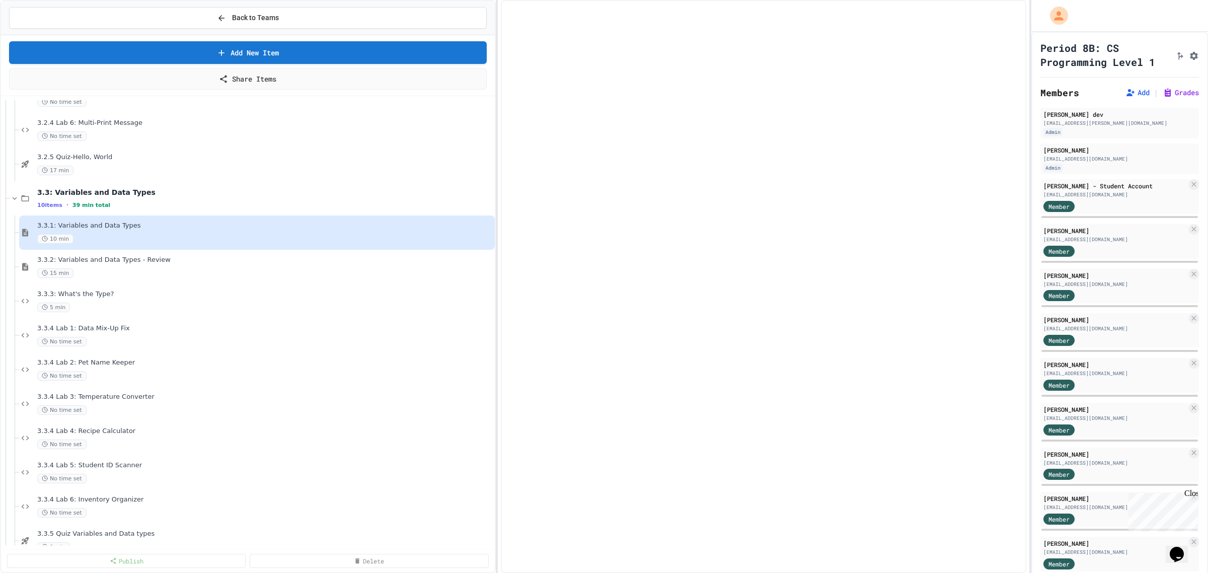
select select "***"
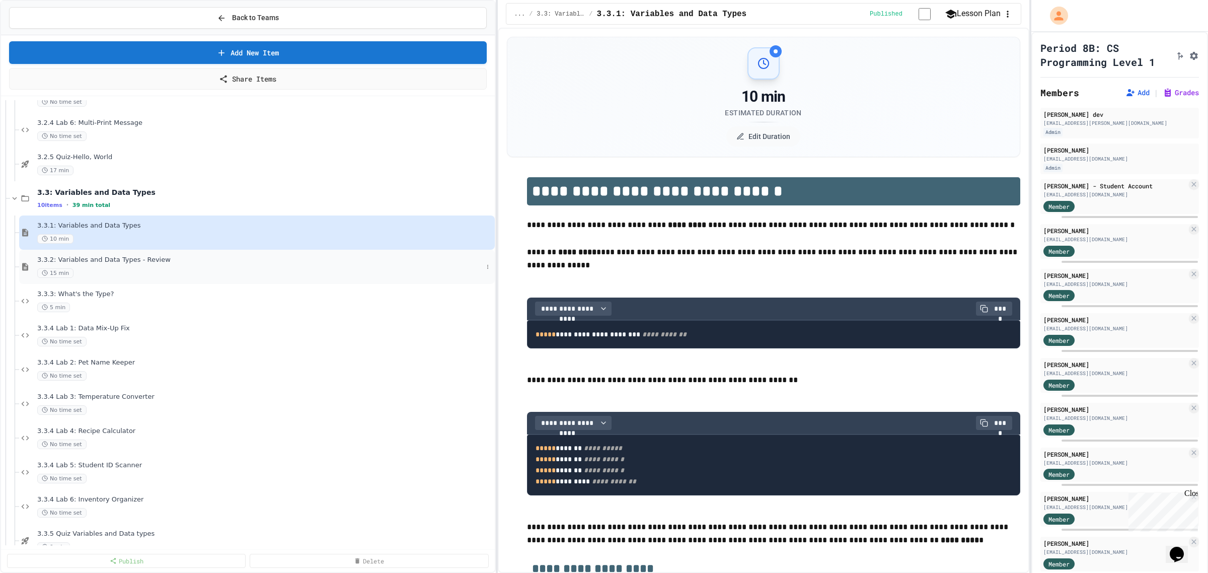
click at [84, 259] on span "3.3.2: Variables and Data Types - Review" at bounding box center [260, 260] width 446 height 9
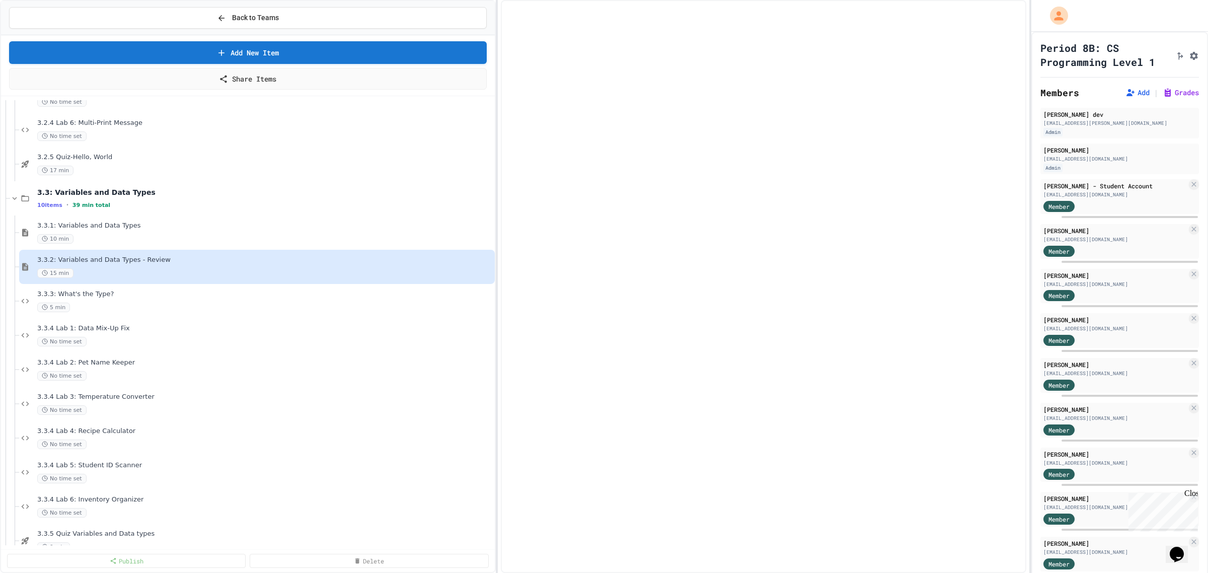
select select "***"
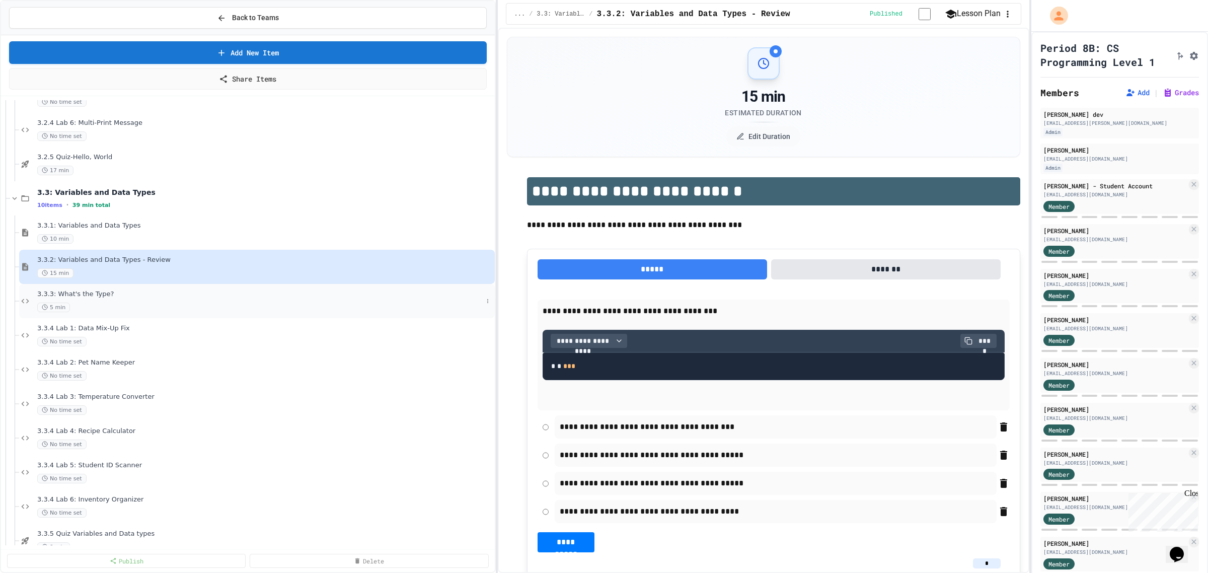
click at [88, 289] on div "3.3.3: What's the Type? 5 min" at bounding box center [257, 301] width 476 height 34
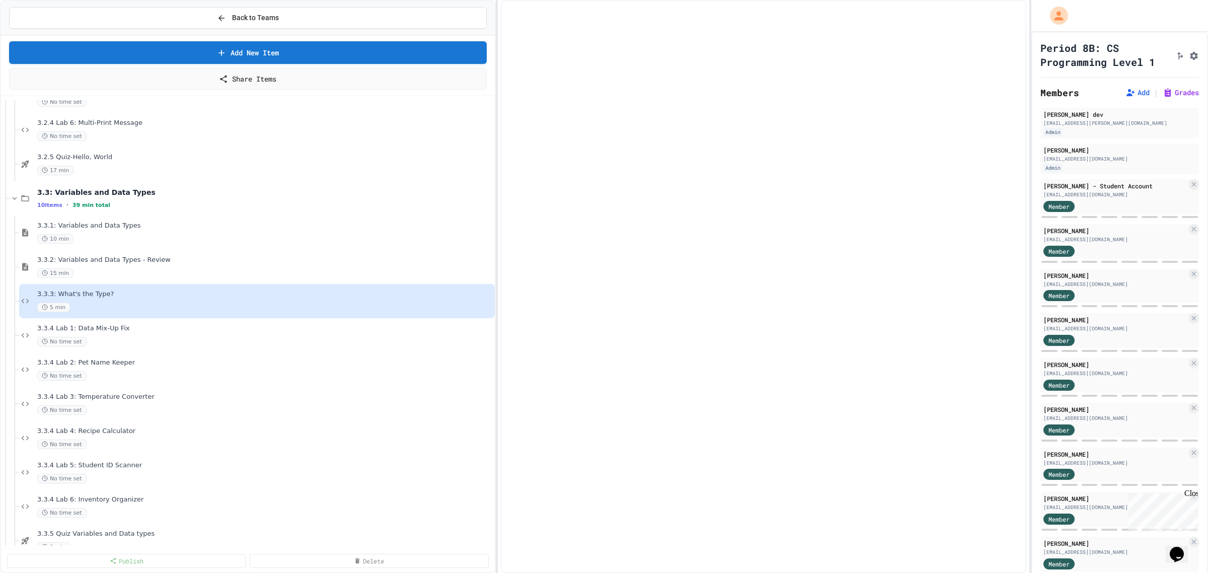
select select "*******"
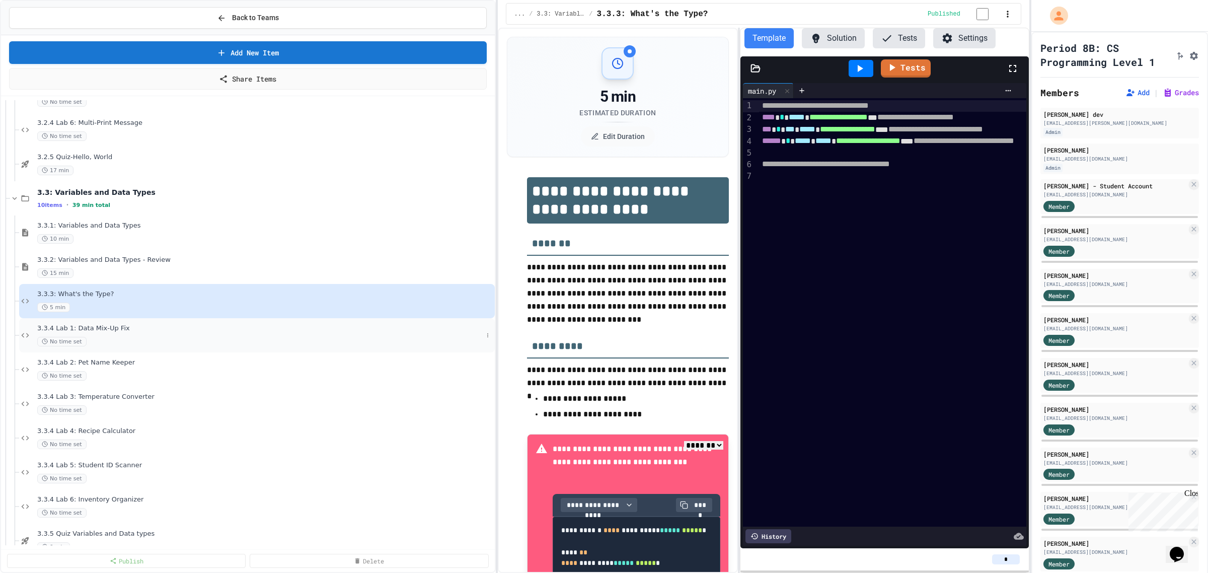
click at [102, 329] on span "3.3.4 Lab 1: Data Mix-Up Fix" at bounding box center [260, 328] width 446 height 9
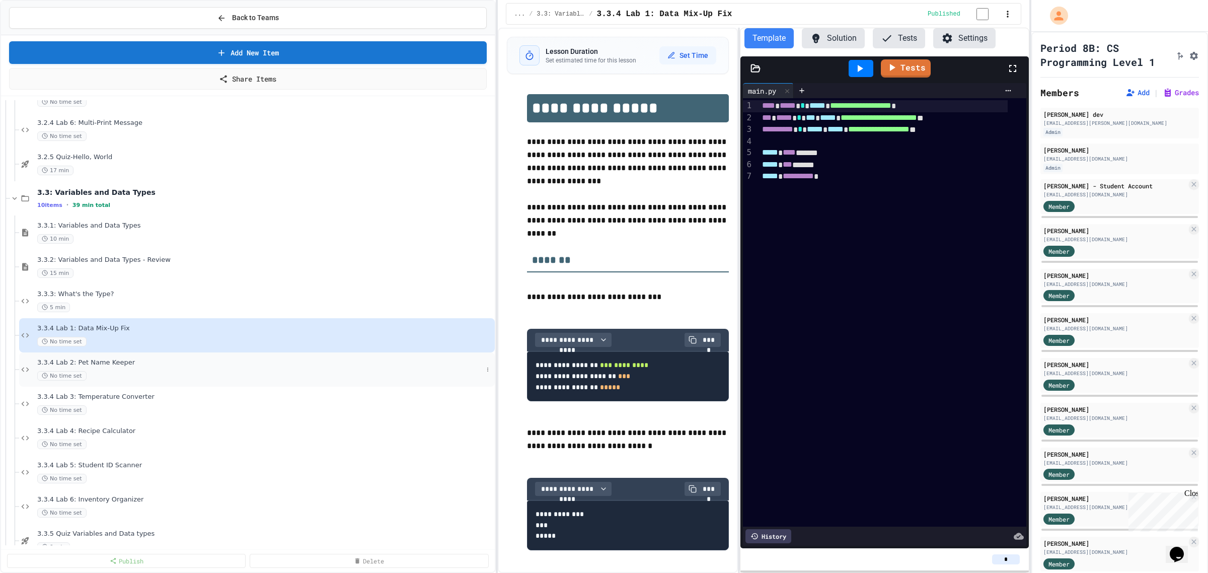
click at [101, 361] on span "3.3.4 Lab 2: Pet Name Keeper" at bounding box center [260, 363] width 446 height 9
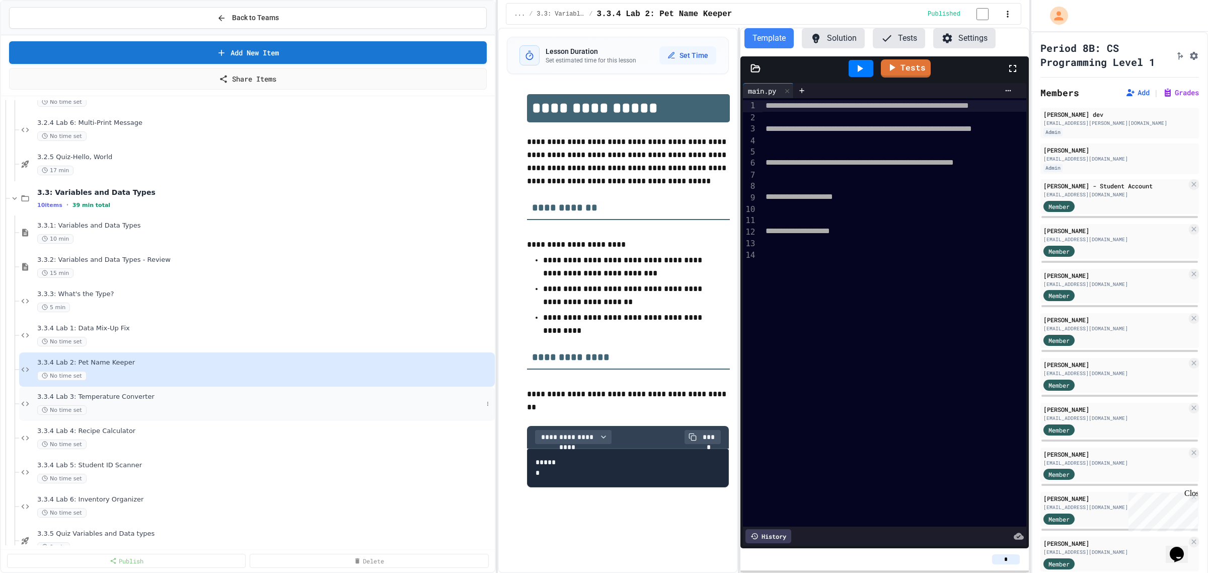
click at [104, 398] on span "3.3.4 Lab 3: Temperature Converter" at bounding box center [260, 397] width 446 height 9
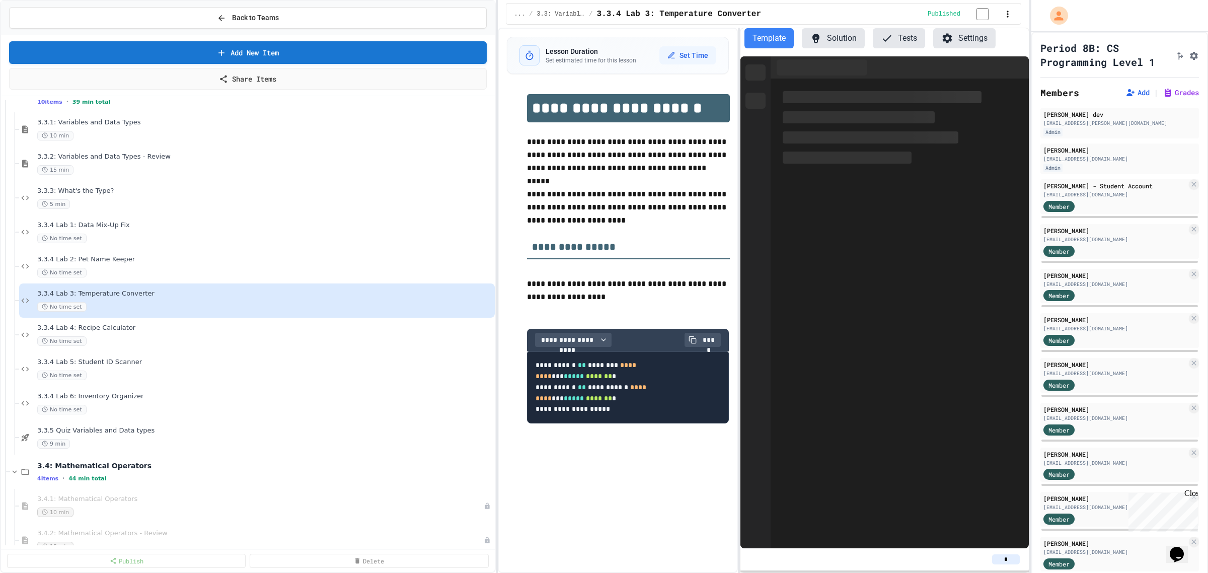
scroll to position [736, 0]
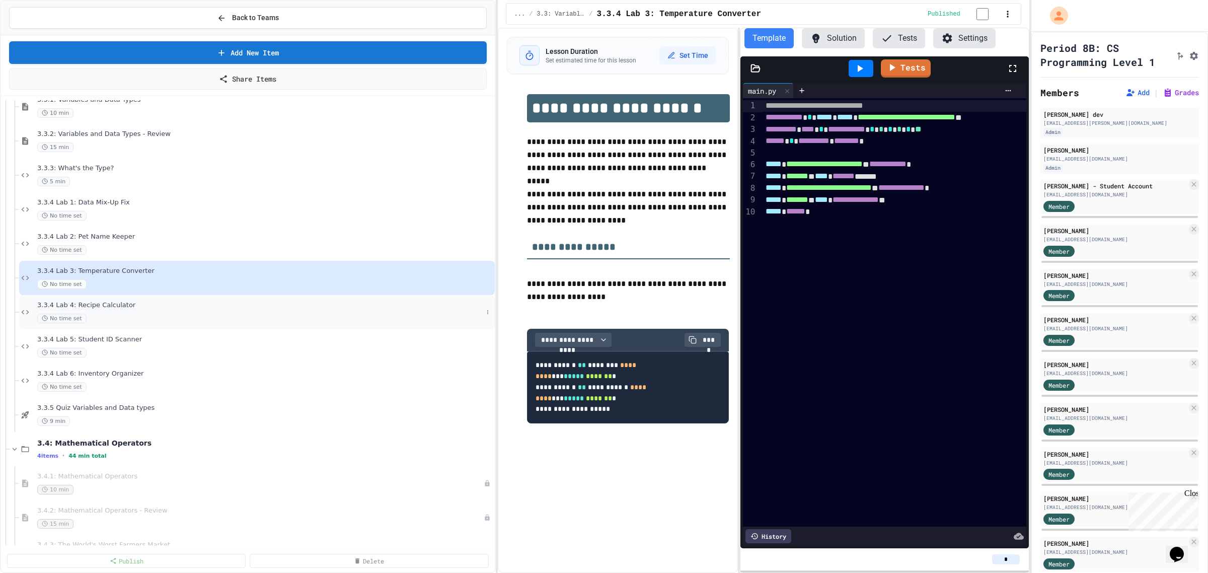
click at [102, 301] on span "3.3.4 Lab 4: Recipe Calculator" at bounding box center [260, 305] width 446 height 9
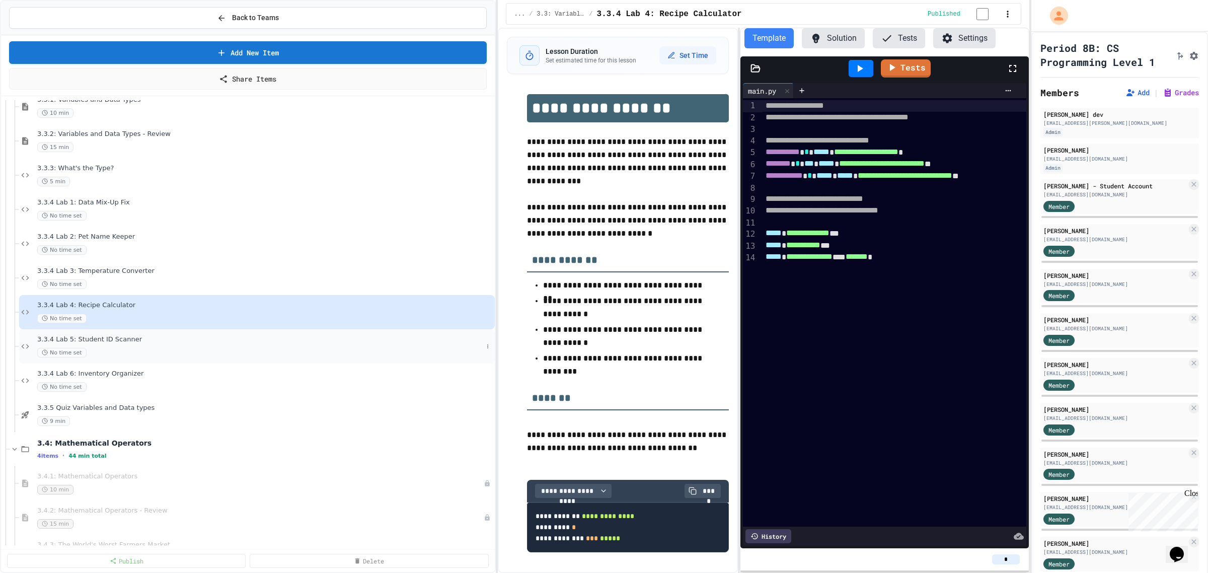
click at [97, 340] on span "3.3.4 Lab 5: Student ID Scanner" at bounding box center [260, 339] width 446 height 9
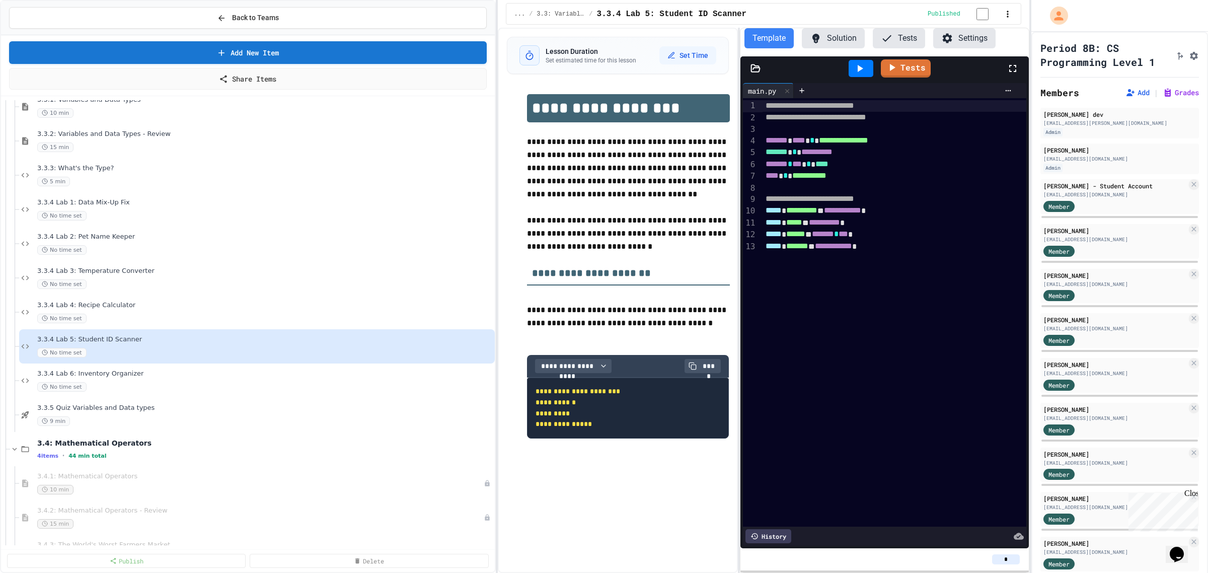
click at [102, 376] on span "3.3.4 Lab 6: Inventory Organizer" at bounding box center [265, 374] width 456 height 9
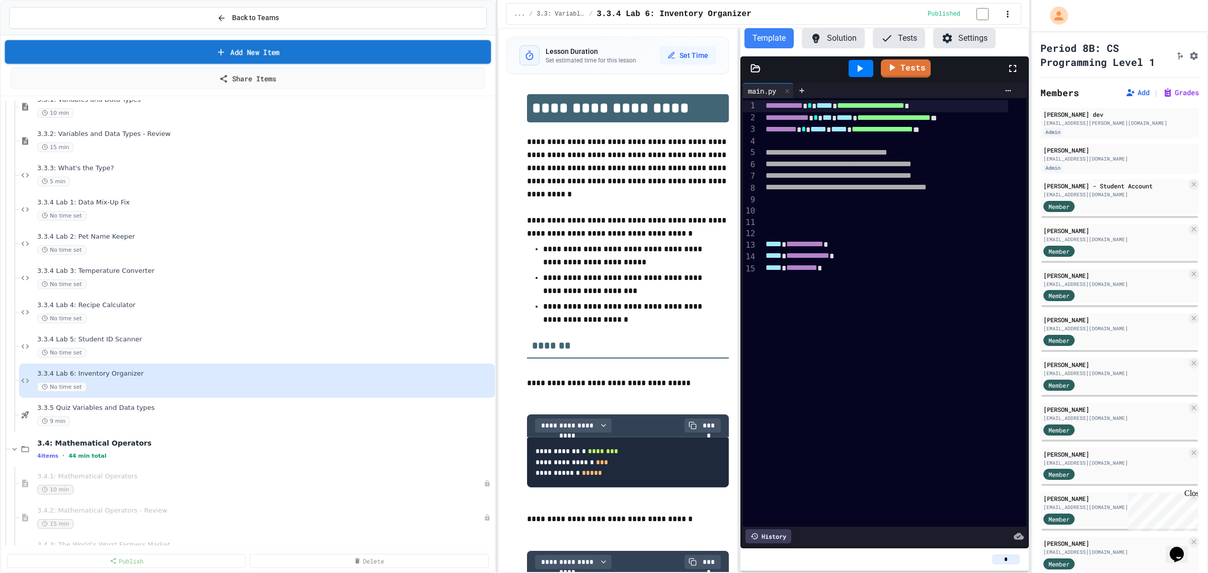
click at [383, 56] on link "Add New Item" at bounding box center [248, 52] width 486 height 24
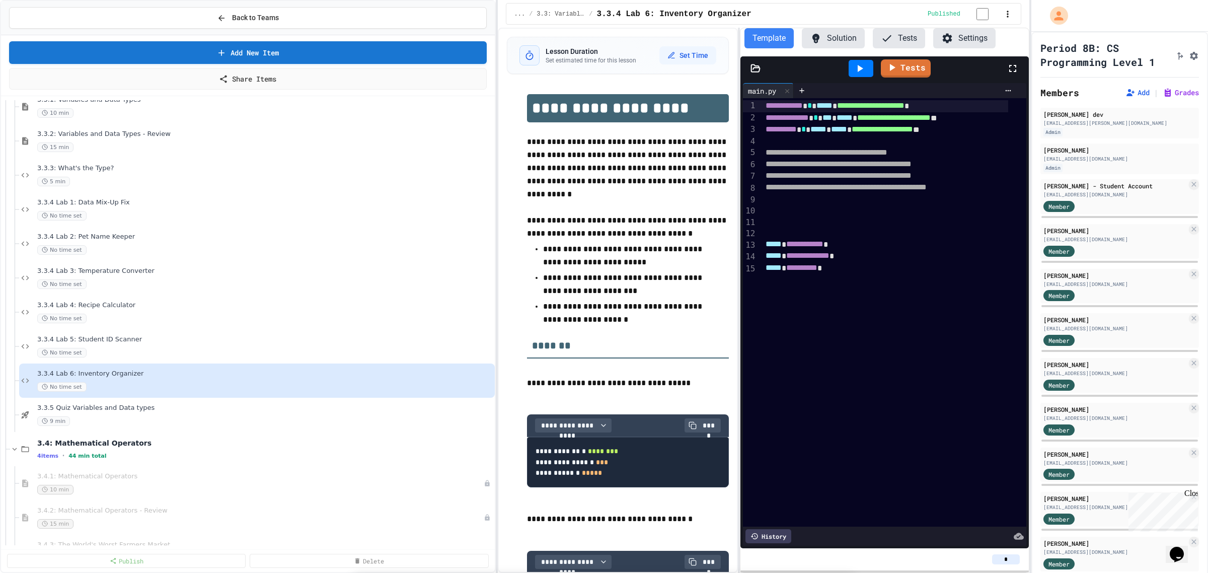
select select "**********"
drag, startPoint x: 371, startPoint y: 303, endPoint x: 394, endPoint y: 279, distance: 33.1
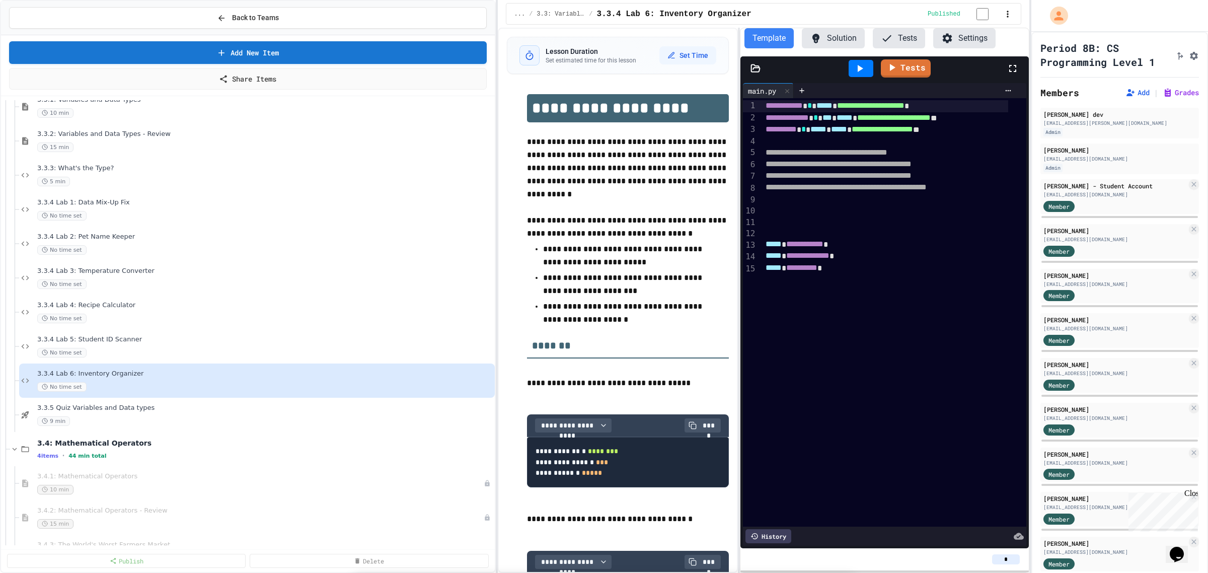
click at [111, 197] on div "3.3.4 Lab 1: Data Mix-Up Fix No time set" at bounding box center [257, 209] width 476 height 34
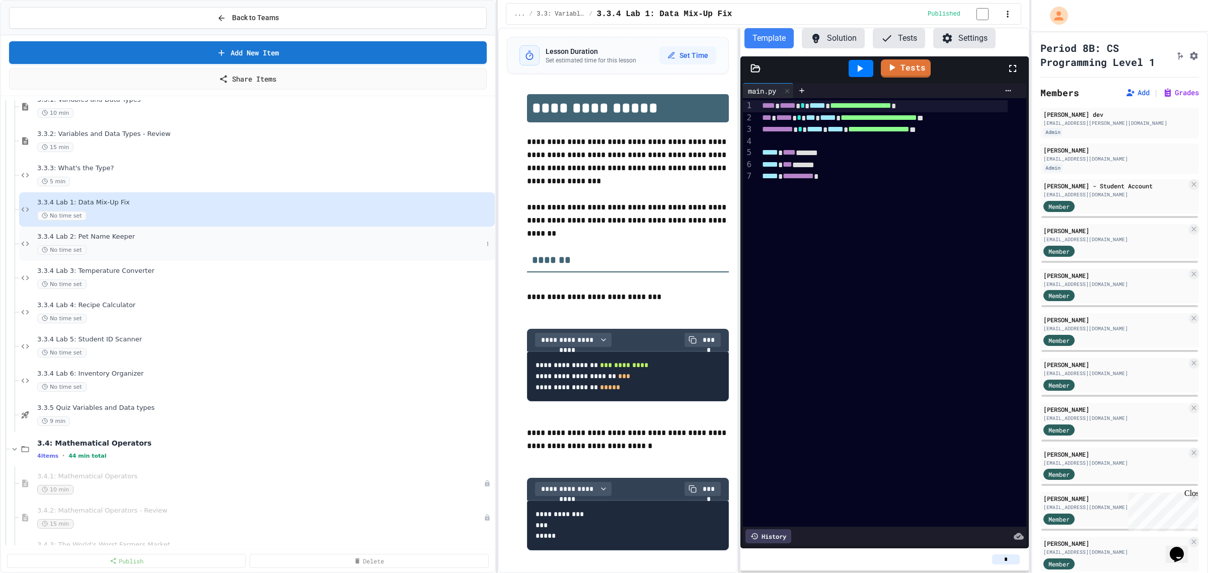
click at [86, 242] on div "3.3.4 Lab 2: Pet Name Keeper No time set" at bounding box center [260, 244] width 446 height 22
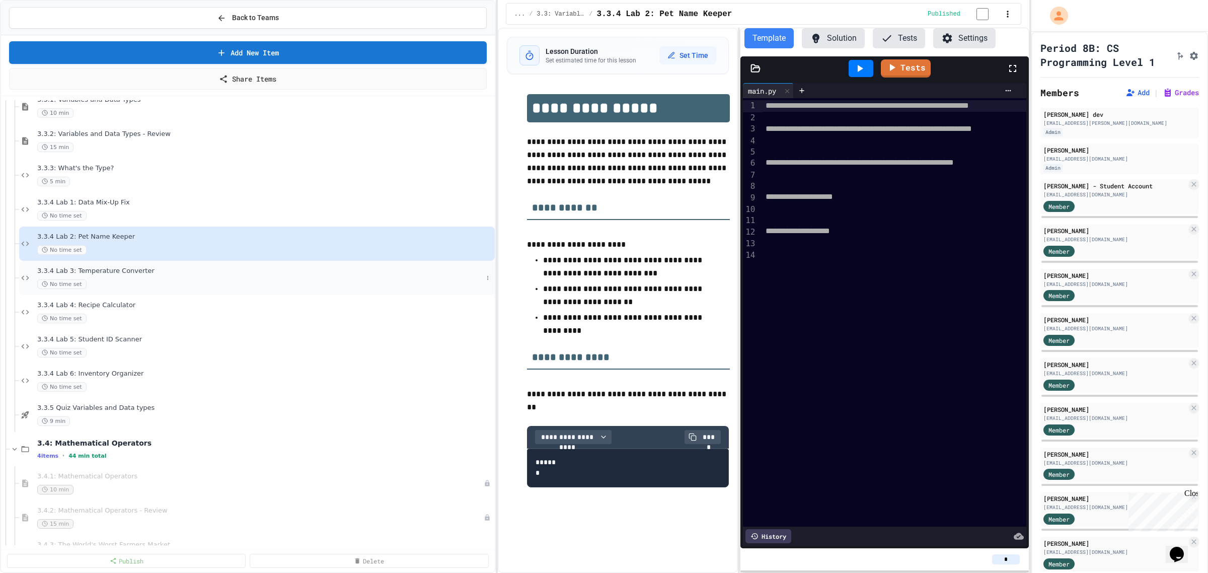
click at [92, 271] on span "3.3.4 Lab 3: Temperature Converter" at bounding box center [260, 271] width 446 height 9
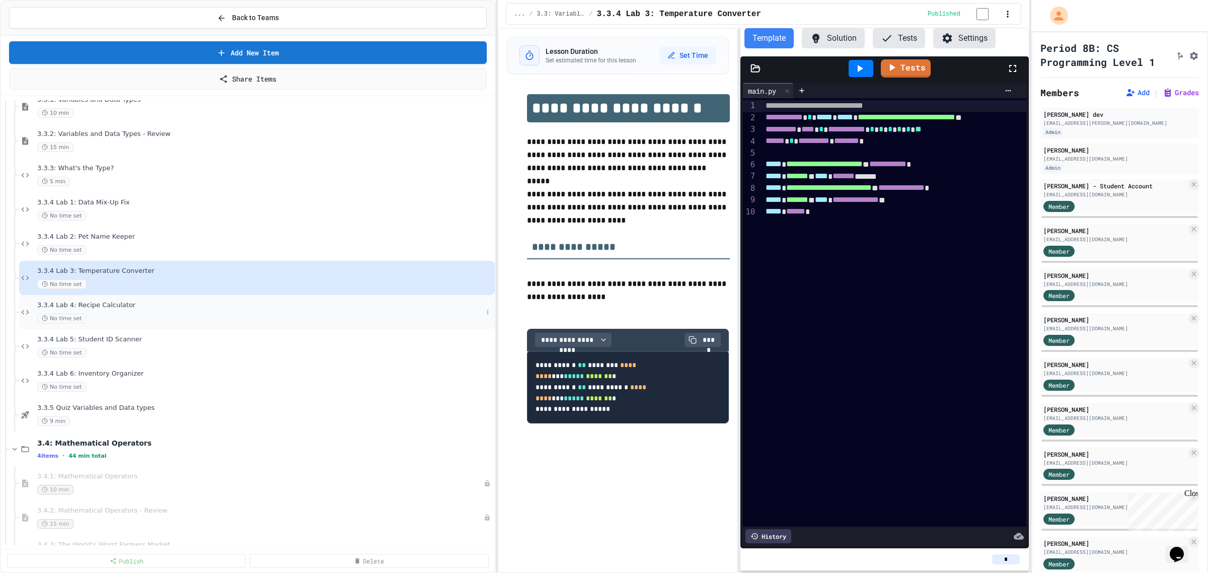
click at [116, 307] on span "3.3.4 Lab 4: Recipe Calculator" at bounding box center [260, 305] width 446 height 9
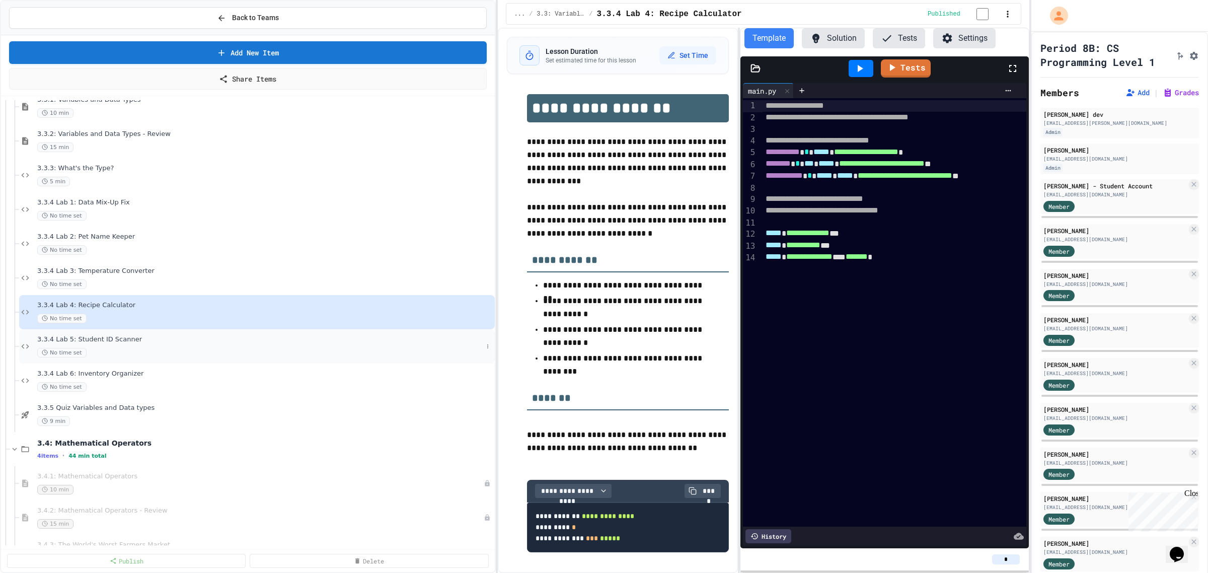
click at [111, 338] on span "3.3.4 Lab 5: Student ID Scanner" at bounding box center [260, 339] width 446 height 9
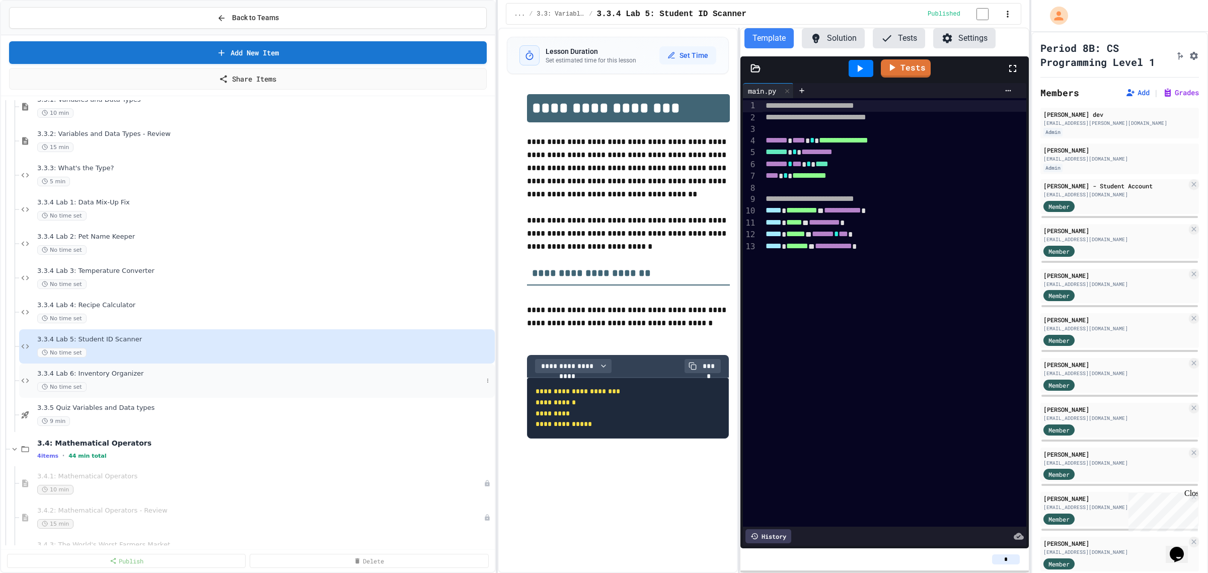
click at [109, 378] on span "3.3.4 Lab 6: Inventory Organizer" at bounding box center [260, 374] width 446 height 9
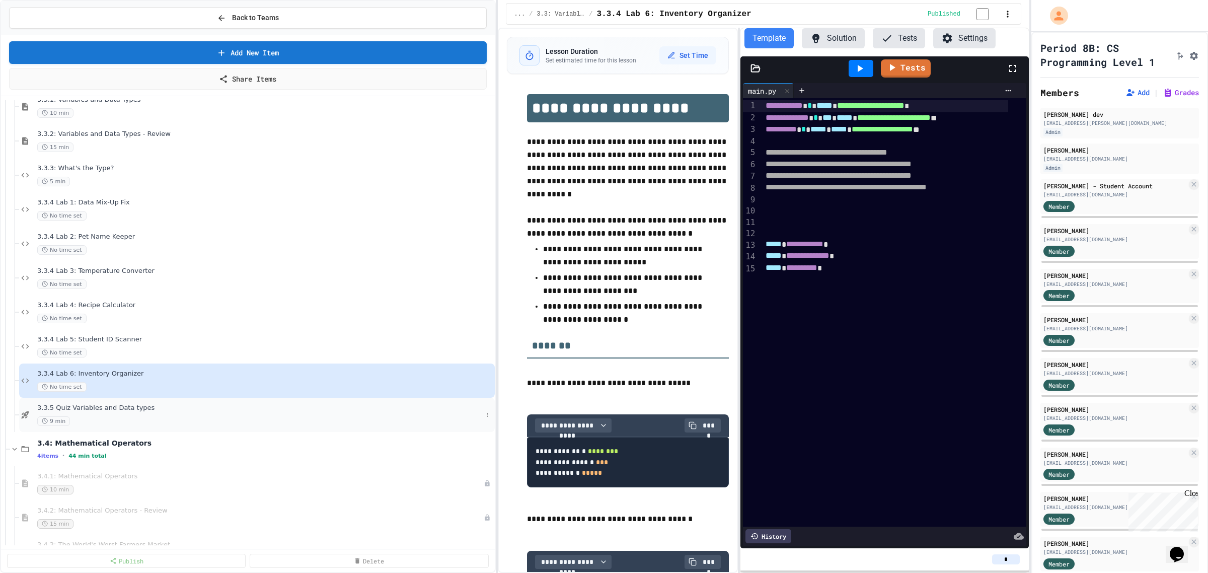
click at [114, 405] on span "3.3.5 Quiz Variables and Data types" at bounding box center [260, 408] width 446 height 9
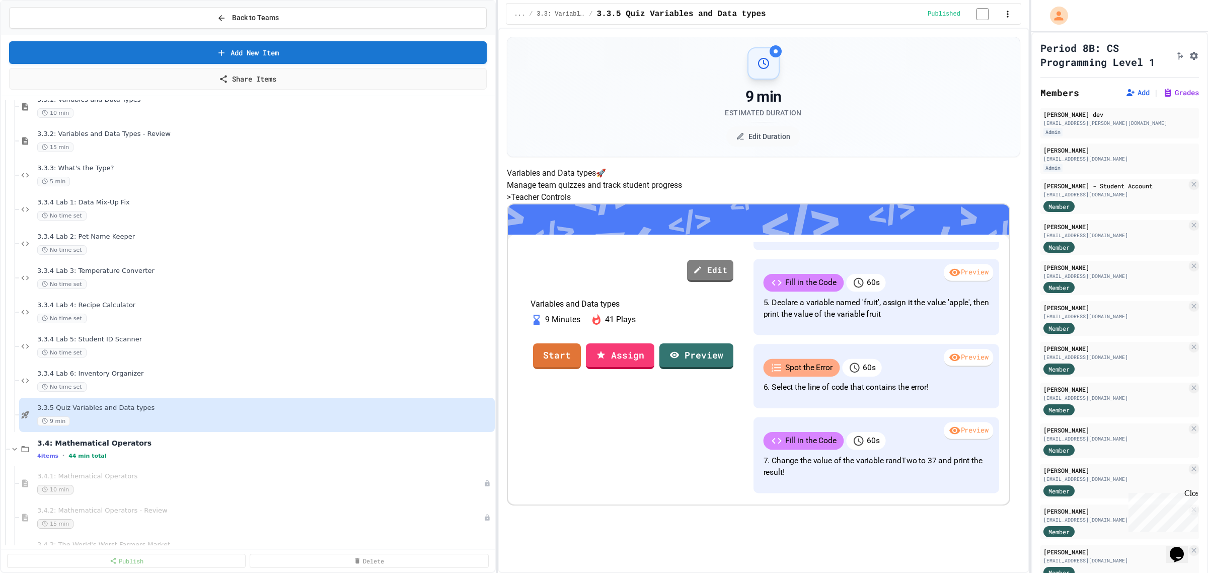
scroll to position [178, 0]
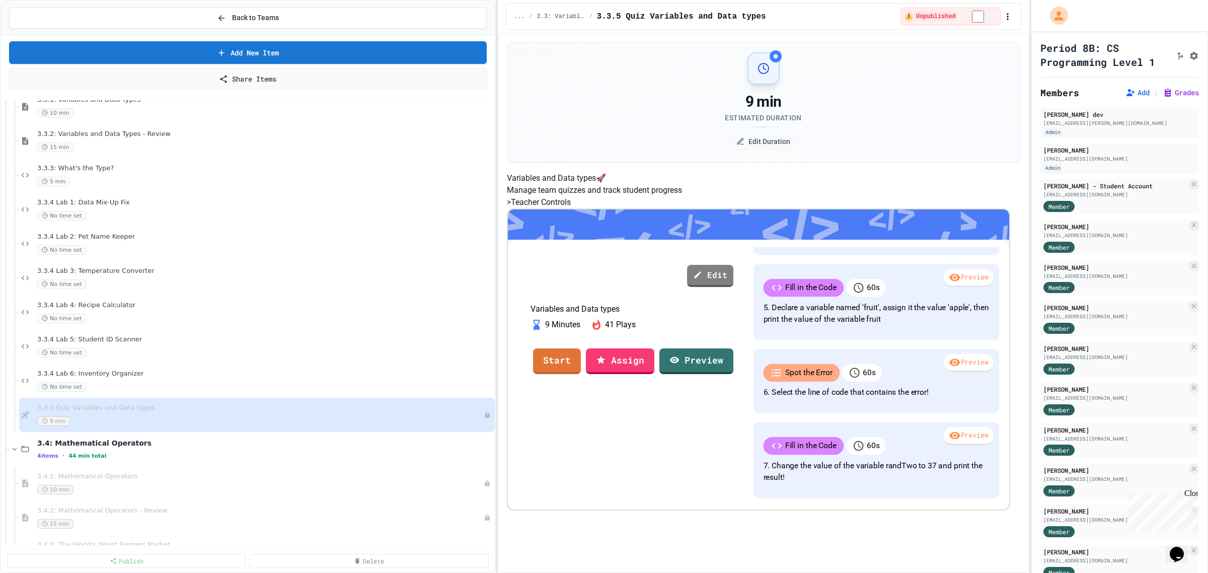
click at [615, 471] on div "Variables and Data types 🚀 Manage team quizzes and track student progress > Tea…" at bounding box center [764, 341] width 514 height 338
click at [600, 473] on div "Variables and Data types 🚀 Manage team quizzes and track student progress > Tea…" at bounding box center [764, 341] width 514 height 338
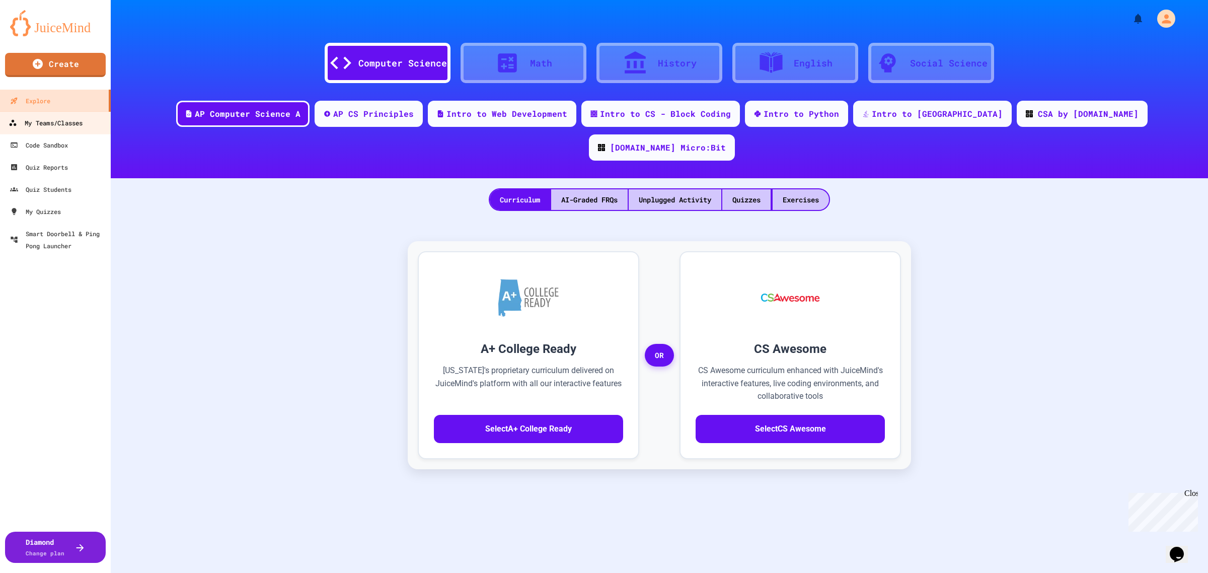
click at [53, 124] on div "My Teams/Classes" at bounding box center [46, 123] width 74 height 13
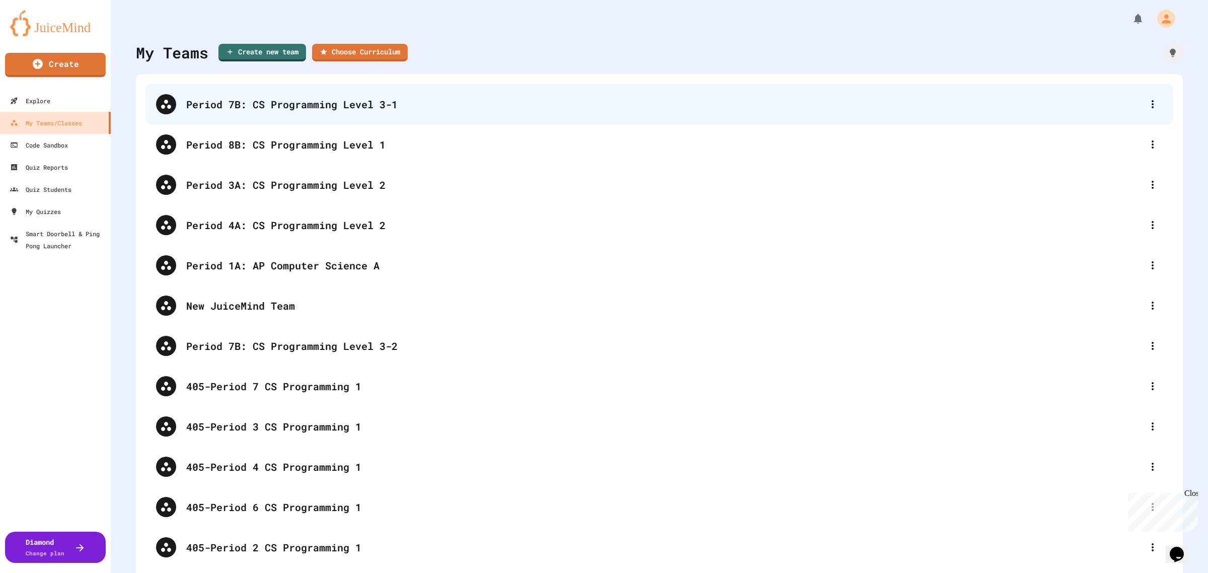
click at [249, 107] on div "Period 7B: CS Programming Level 3-1" at bounding box center [664, 104] width 957 height 15
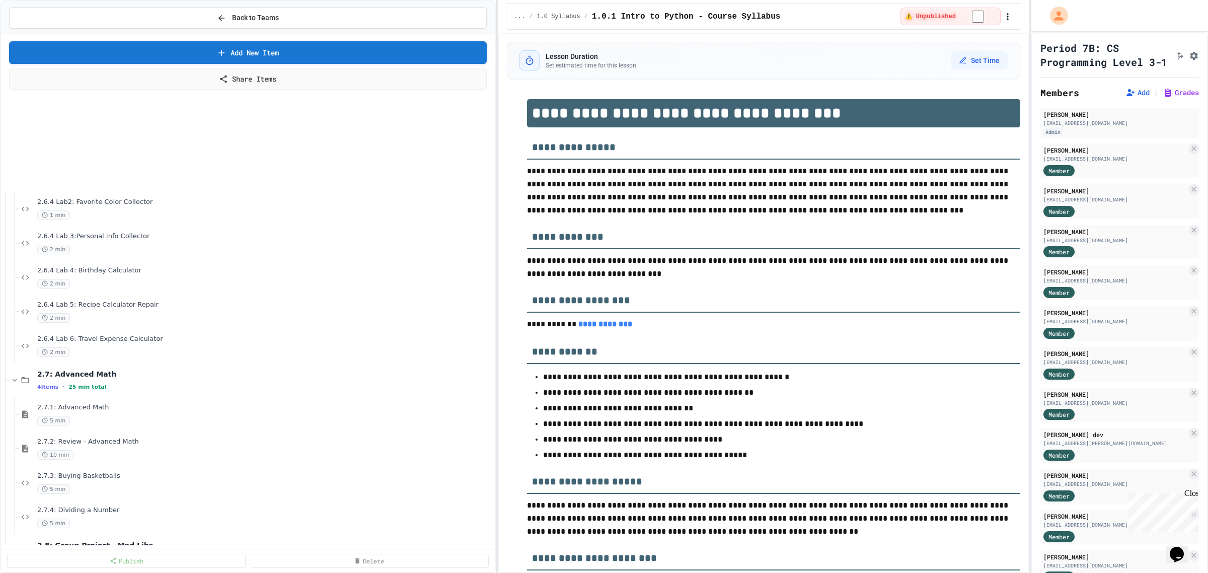
scroll to position [2455, 0]
